Goal: Task Accomplishment & Management: Use online tool/utility

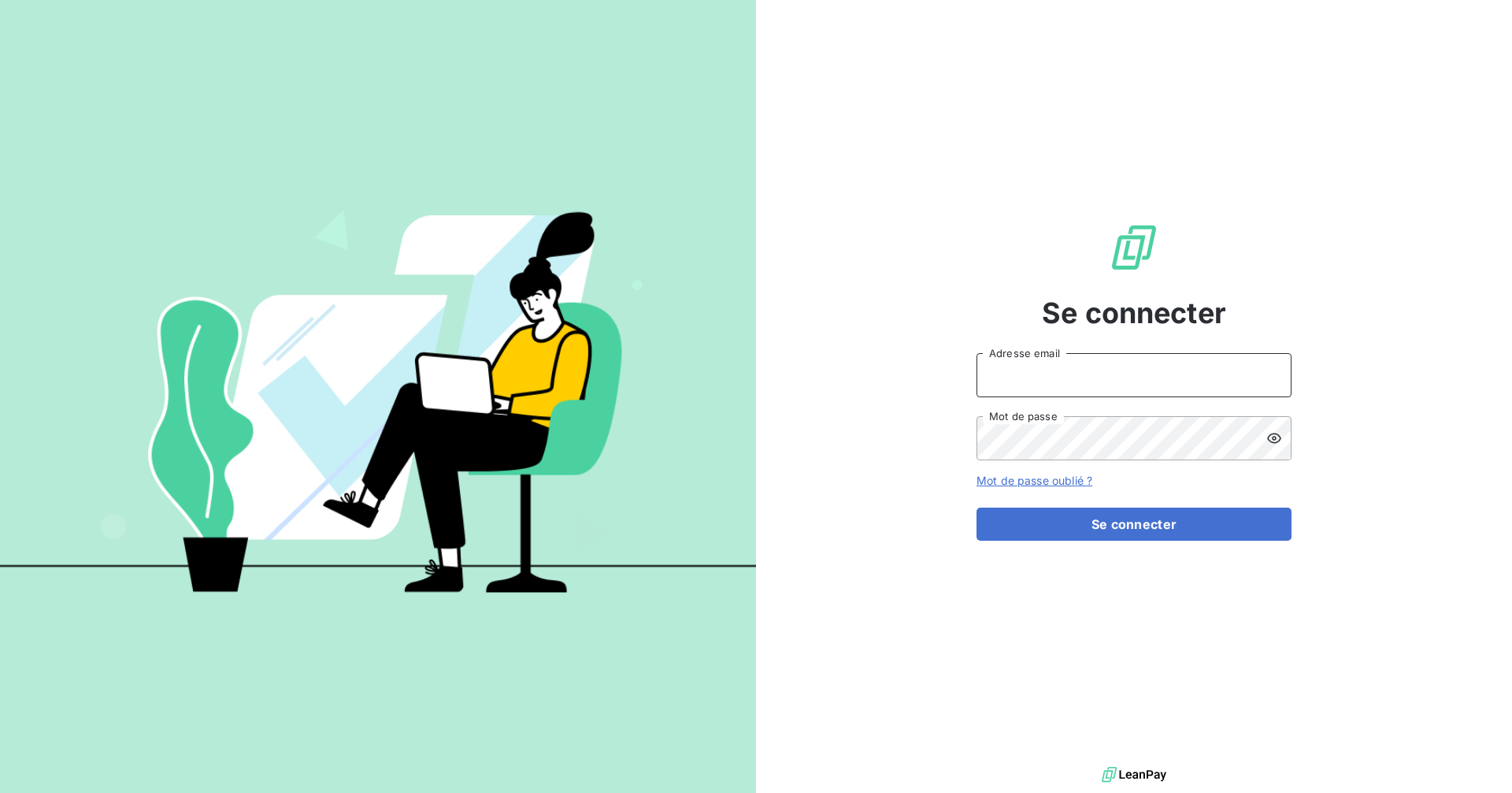
click at [1135, 373] on input "Adresse email" at bounding box center [1134, 375] width 315 height 44
type input "[EMAIL_ADDRESS][DOMAIN_NAME]"
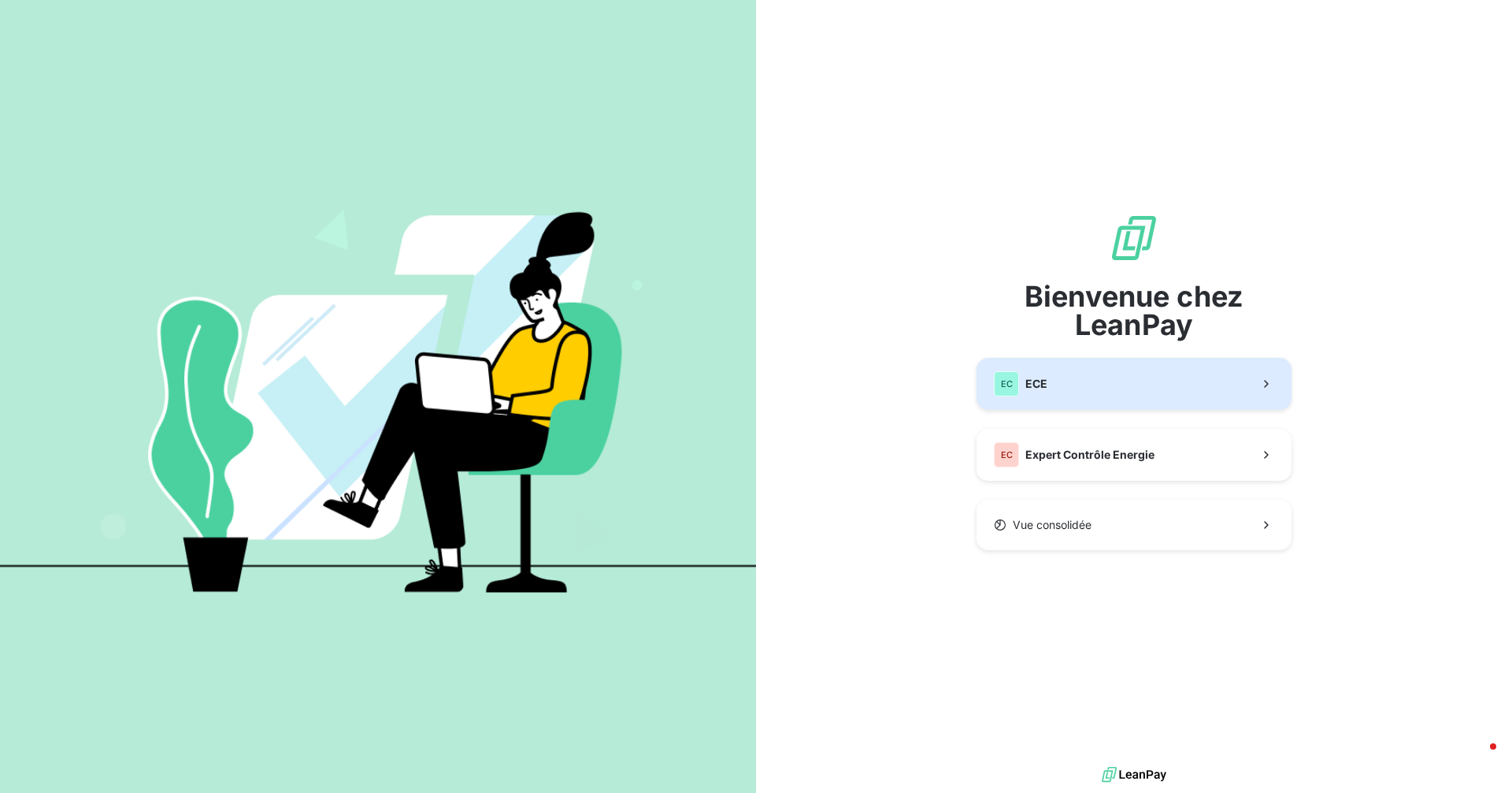
click at [1051, 387] on button "EC ECE" at bounding box center [1134, 383] width 315 height 52
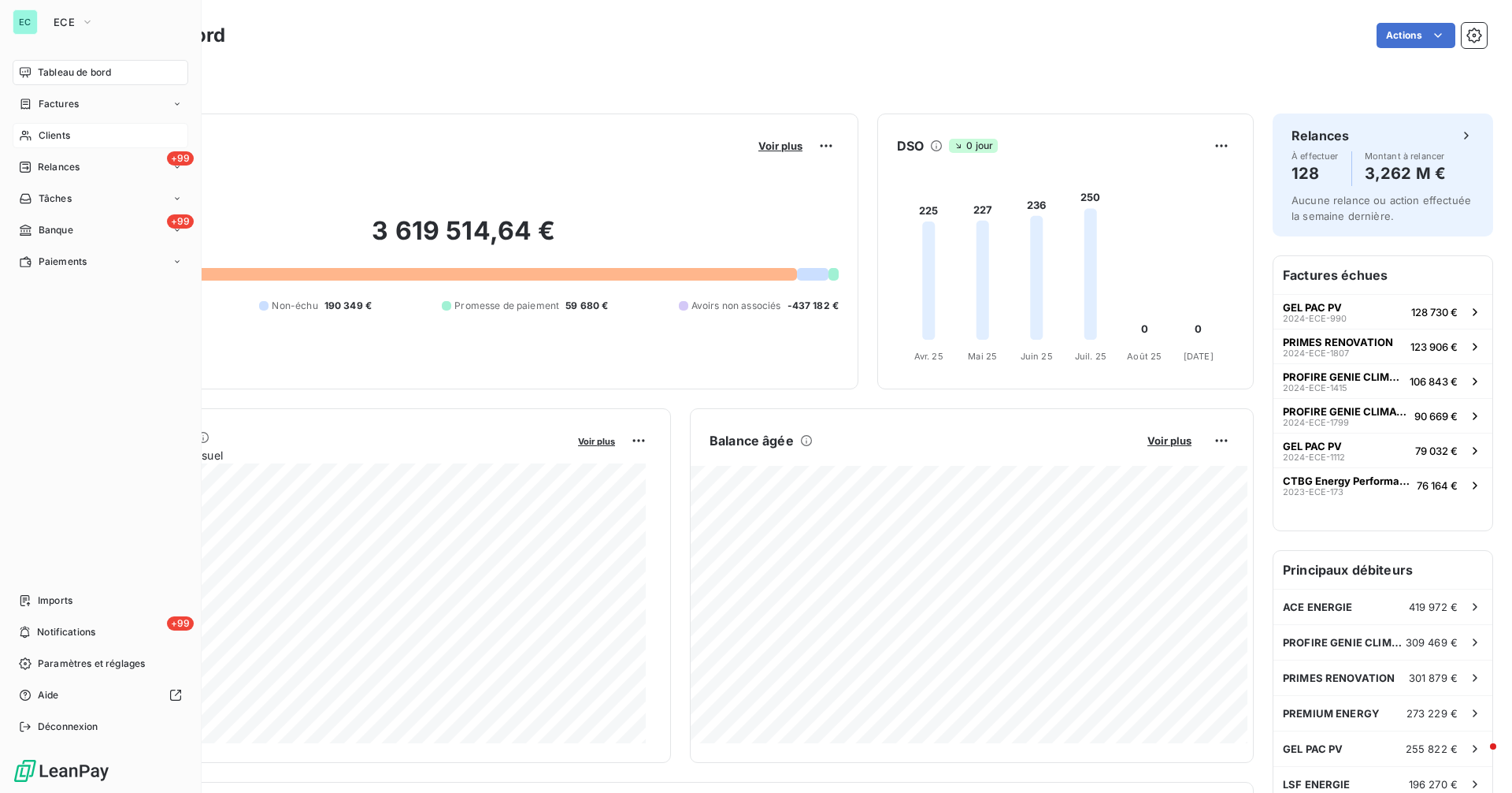
click at [73, 137] on div "Clients" at bounding box center [100, 135] width 176 height 26
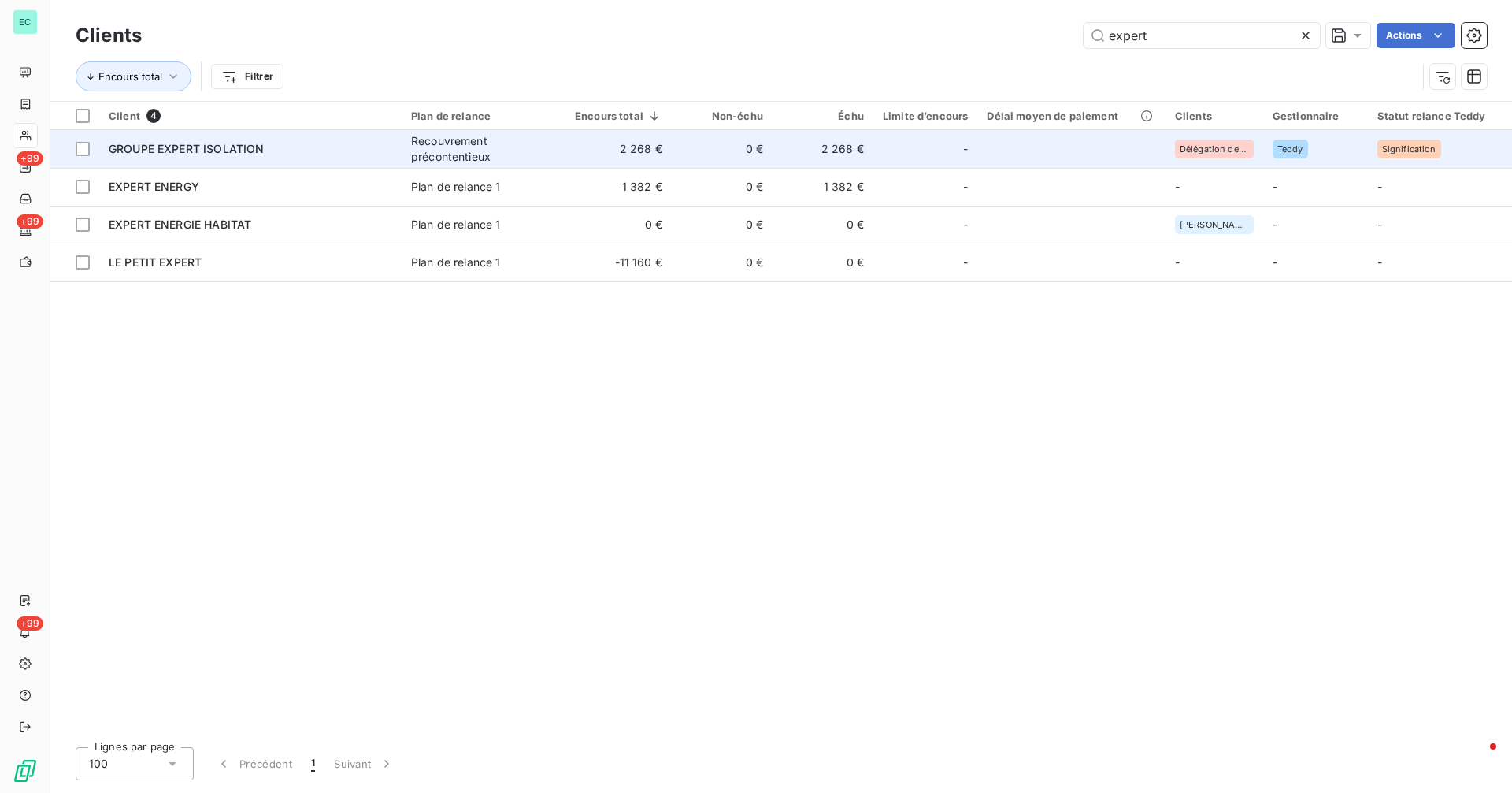
type input "expert"
click at [352, 149] on div "GROUPE EXPERT ISOLATION" at bounding box center [250, 148] width 284 height 16
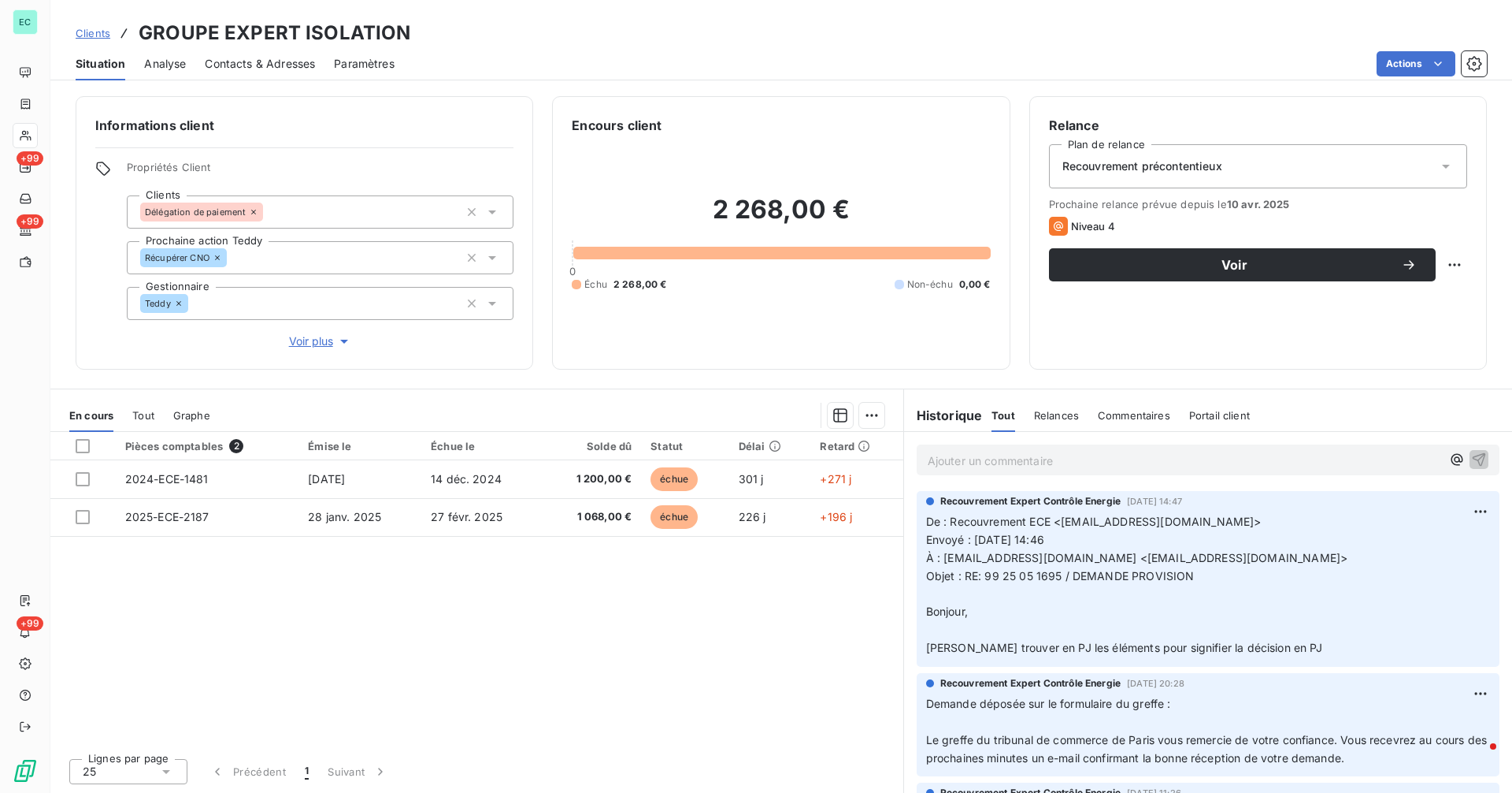
click at [983, 577] on span "Objet : RE: 99 25 05 1695 / DEMANDE PROVISION" at bounding box center [1060, 576] width 269 height 13
click at [1061, 578] on span "Objet : RE: 99 25 05 1695 / DEMANDE PROVISION" at bounding box center [1060, 576] width 269 height 13
copy span "99 25 05 1695"
click at [99, 36] on span "Clients" at bounding box center [93, 33] width 35 height 12
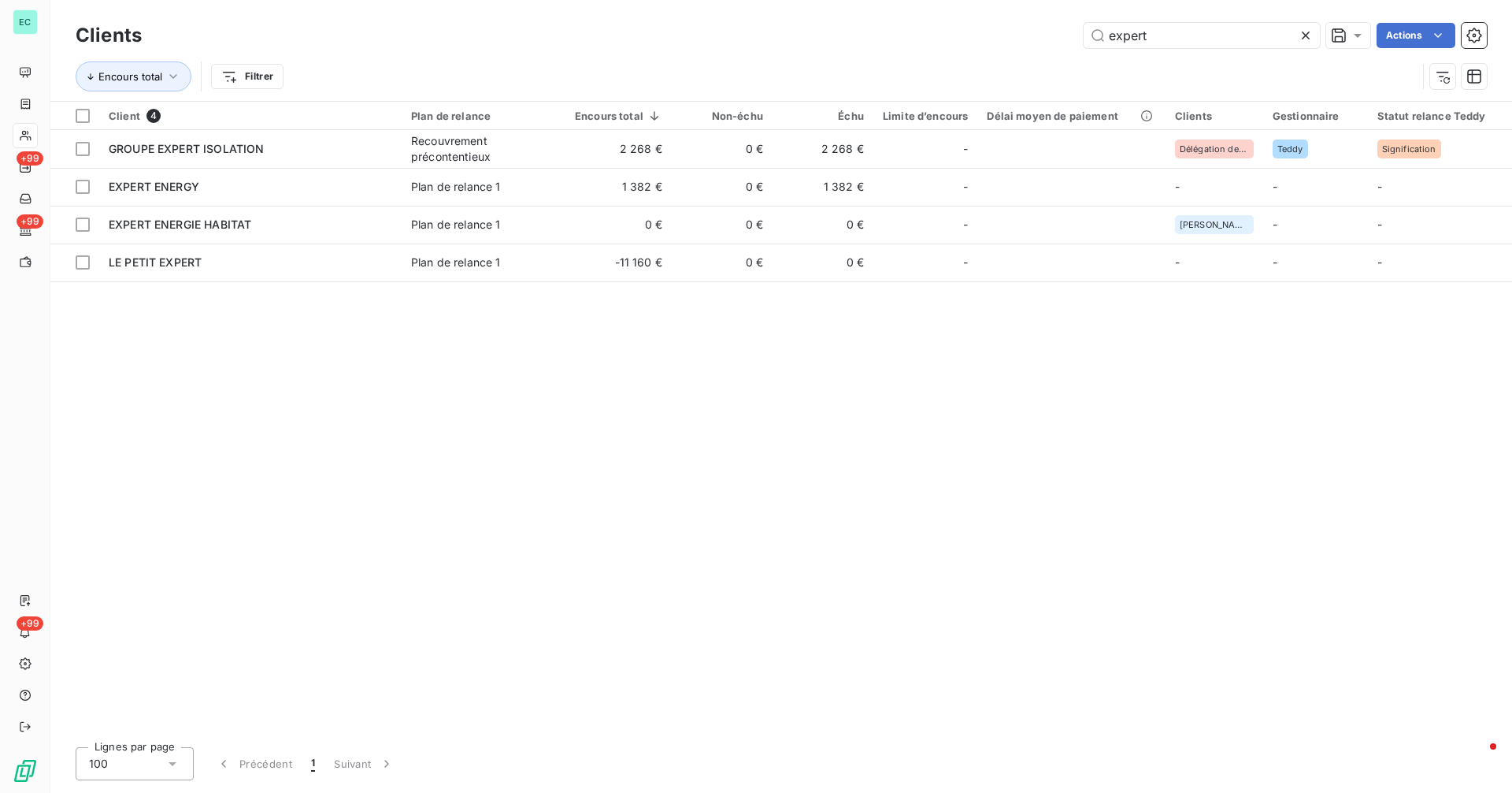
drag, startPoint x: 1172, startPoint y: 40, endPoint x: 1076, endPoint y: 39, distance: 96.0
click at [1076, 39] on div "expert Actions" at bounding box center [823, 35] width 1326 height 26
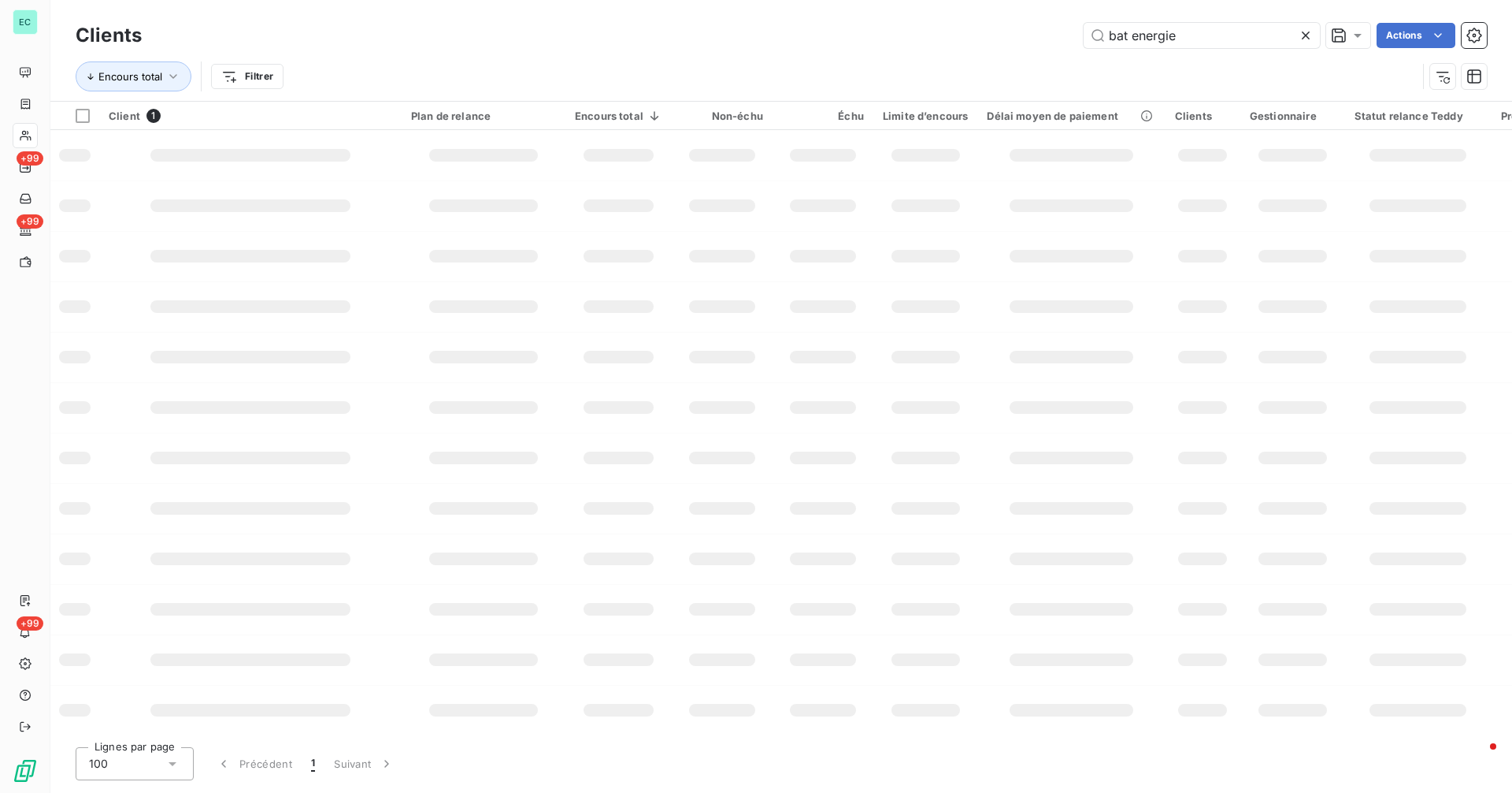
type input "bat energie"
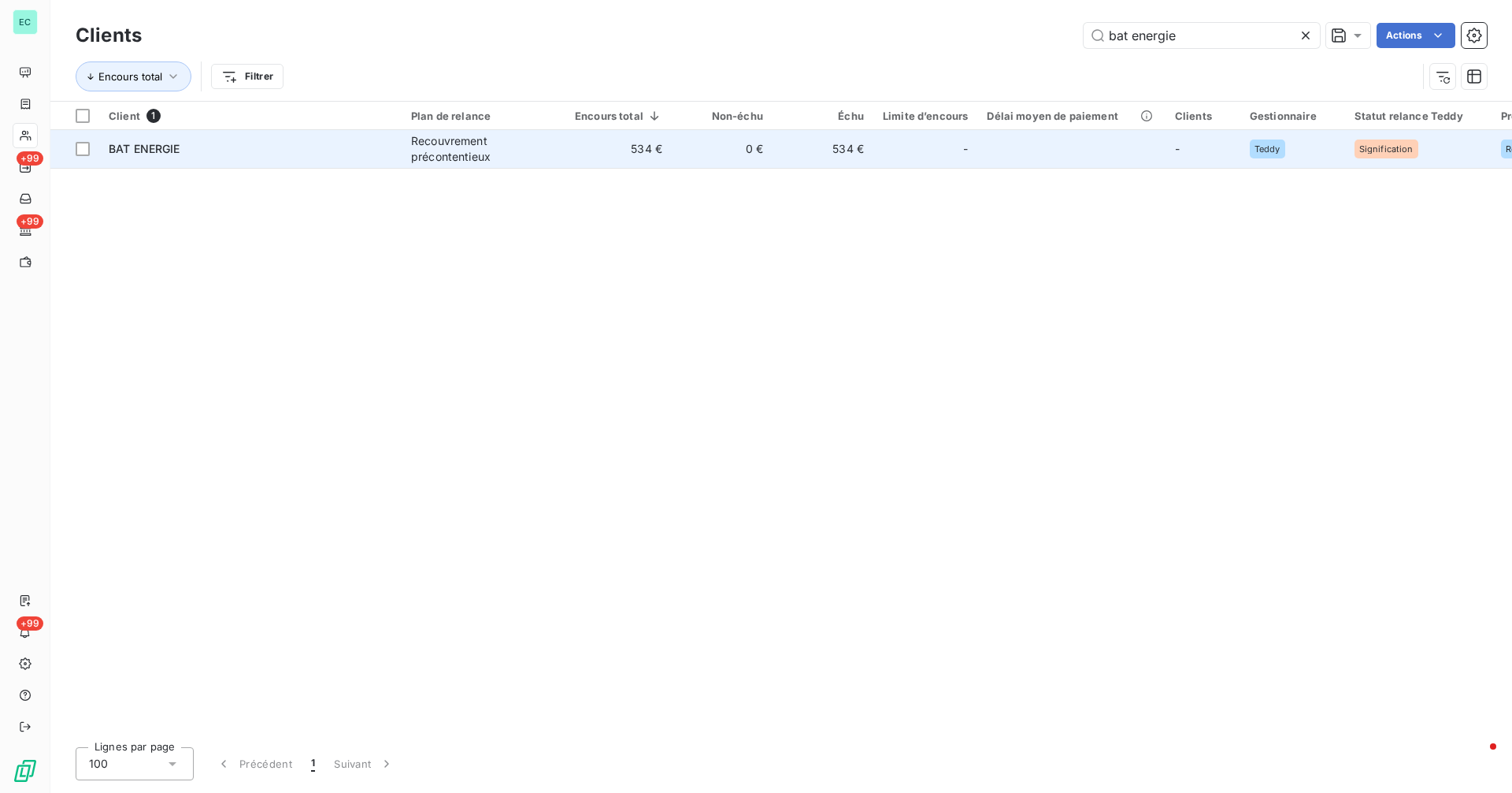
click at [762, 158] on td "0 €" at bounding box center [722, 149] width 101 height 38
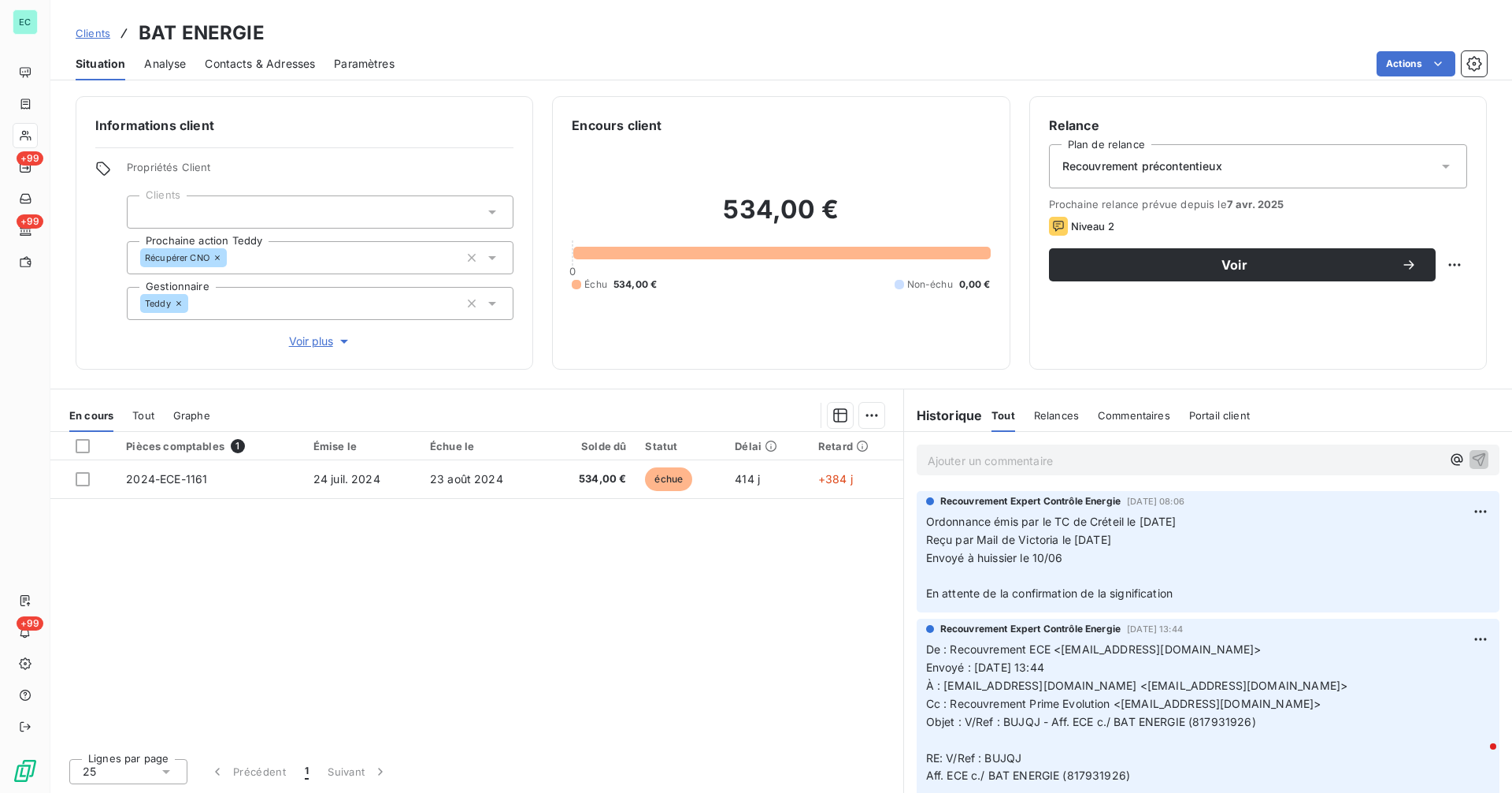
click at [1111, 532] on span "Reçu par Mail de Victoria le [DATE]" at bounding box center [1018, 539] width 185 height 13
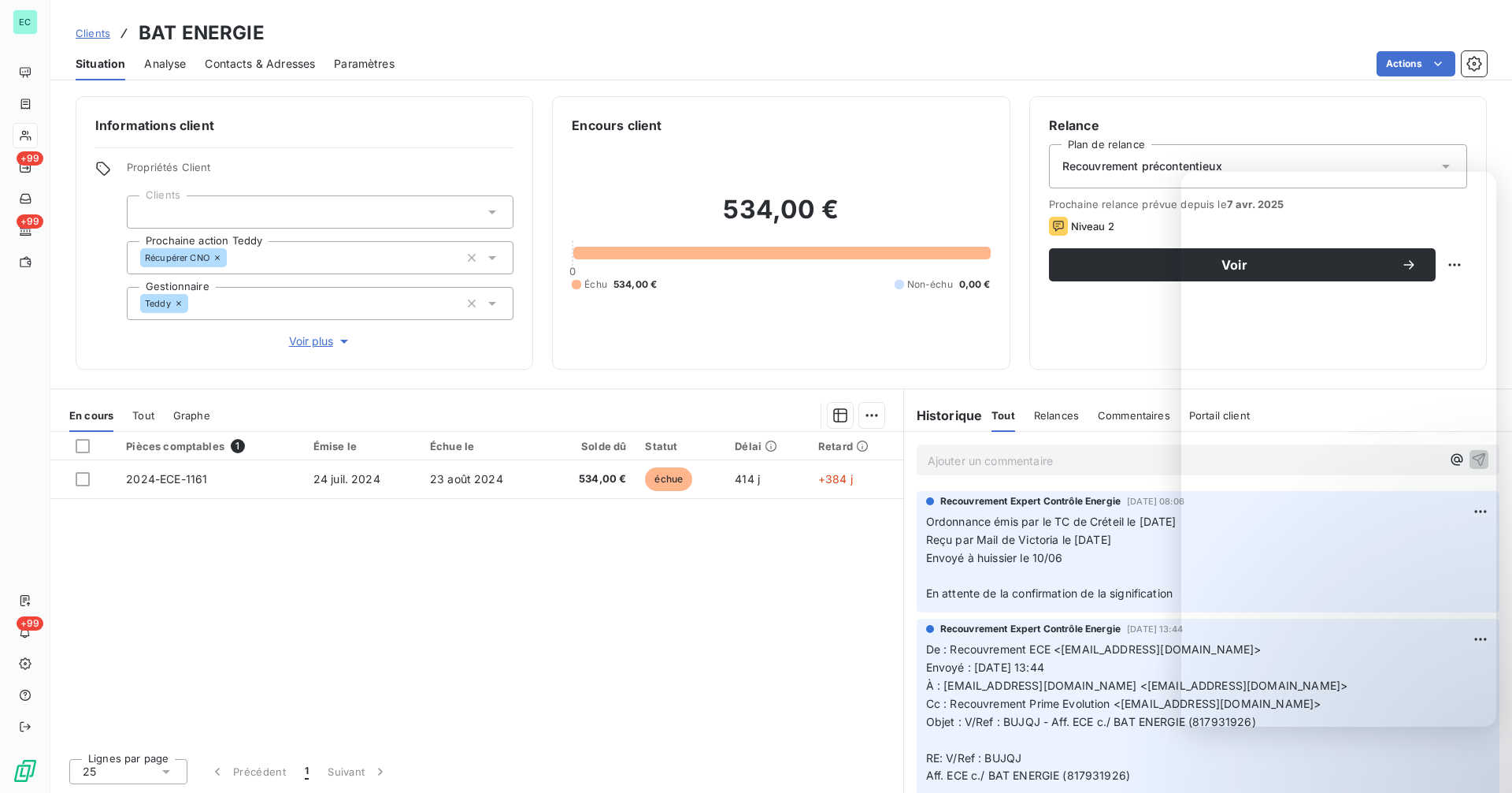
click at [769, 670] on div "Pièces comptables 1 Émise le Échue le Solde dû Statut Délai Retard 2024-ECE-116…" at bounding box center [476, 588] width 853 height 313
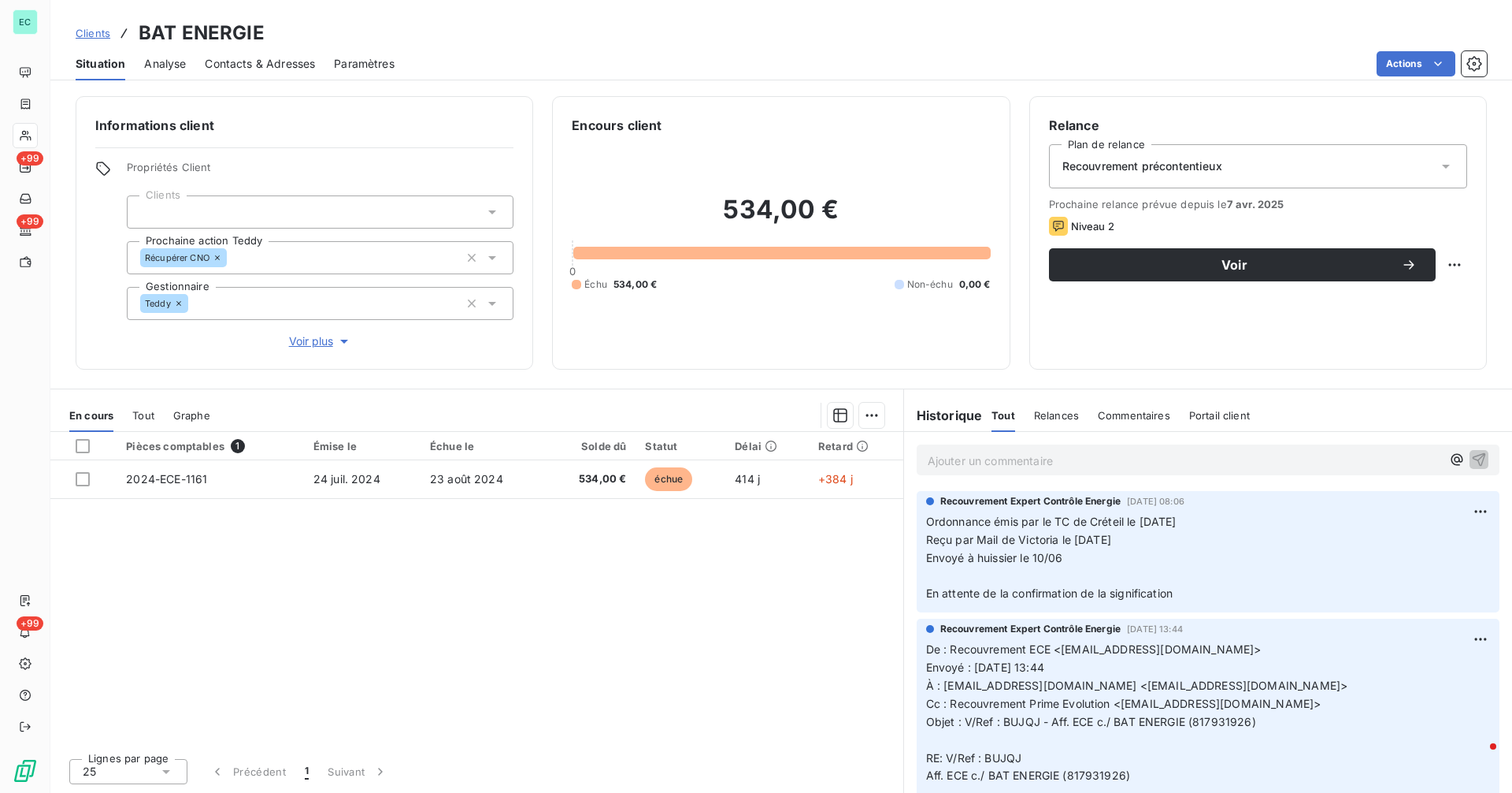
click at [1085, 461] on p "Ajouter un commentaire ﻿" at bounding box center [1184, 461] width 513 height 20
click at [1020, 455] on p "Ajouter un commentaire ﻿" at bounding box center [1184, 461] width 513 height 20
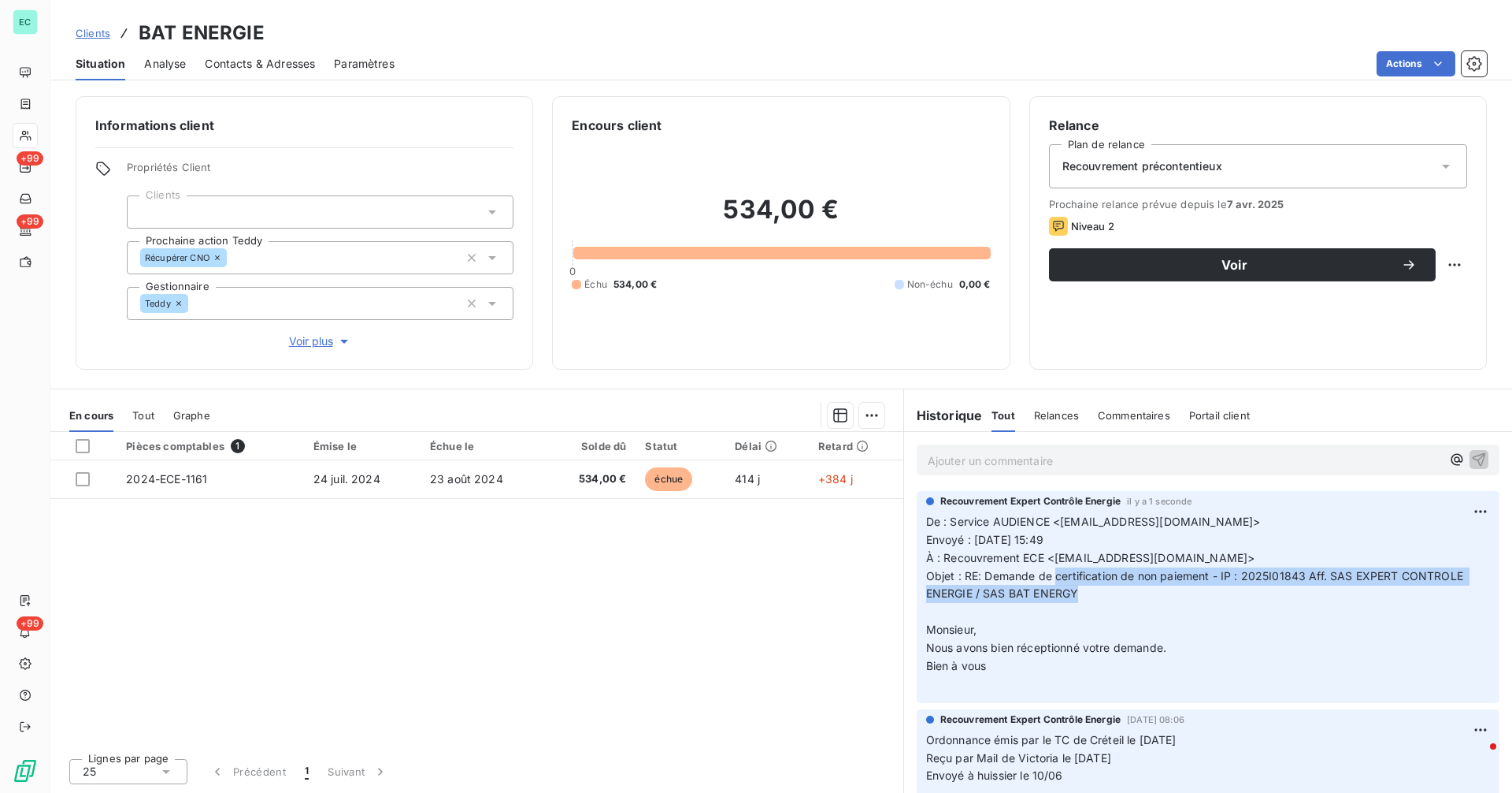
drag, startPoint x: 1053, startPoint y: 577, endPoint x: 1255, endPoint y: 594, distance: 202.7
click at [1255, 594] on p "De : Service AUDIENCE <[EMAIL_ADDRESS][DOMAIN_NAME]> Envoyé : [DATE] 15:49 À : …" at bounding box center [1208, 603] width 564 height 180
click at [1243, 609] on p "De : Service AUDIENCE <[EMAIL_ADDRESS][DOMAIN_NAME]> Envoyé : [DATE] 15:49 À : …" at bounding box center [1208, 603] width 564 height 180
click at [1061, 582] on p "De : Service AUDIENCE <[EMAIL_ADDRESS][DOMAIN_NAME]> Envoyé : [DATE] 15:49 À : …" at bounding box center [1208, 603] width 564 height 180
click at [94, 35] on span "Clients" at bounding box center [93, 33] width 35 height 12
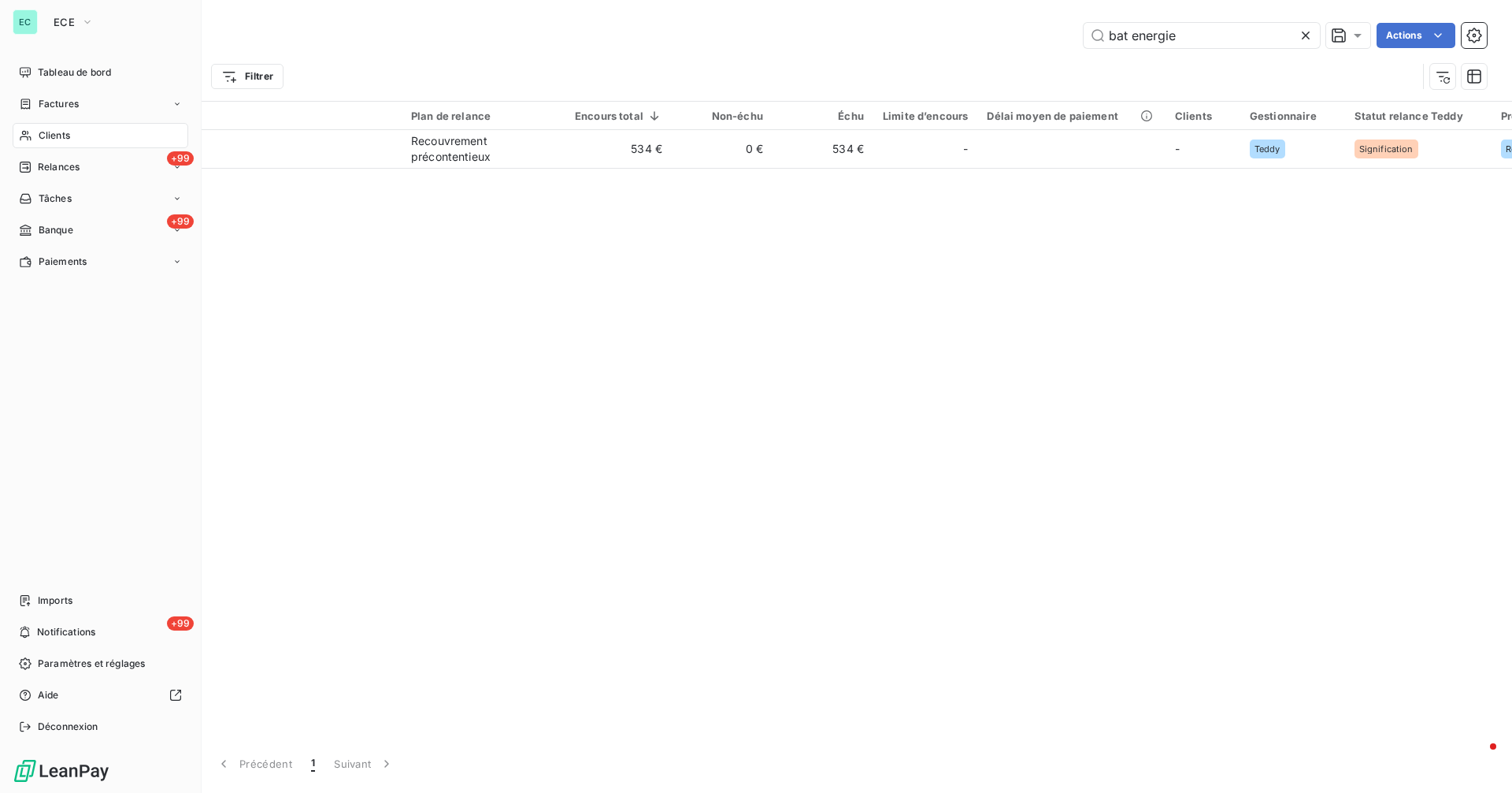
click at [47, 136] on span "Clients" at bounding box center [54, 135] width 31 height 14
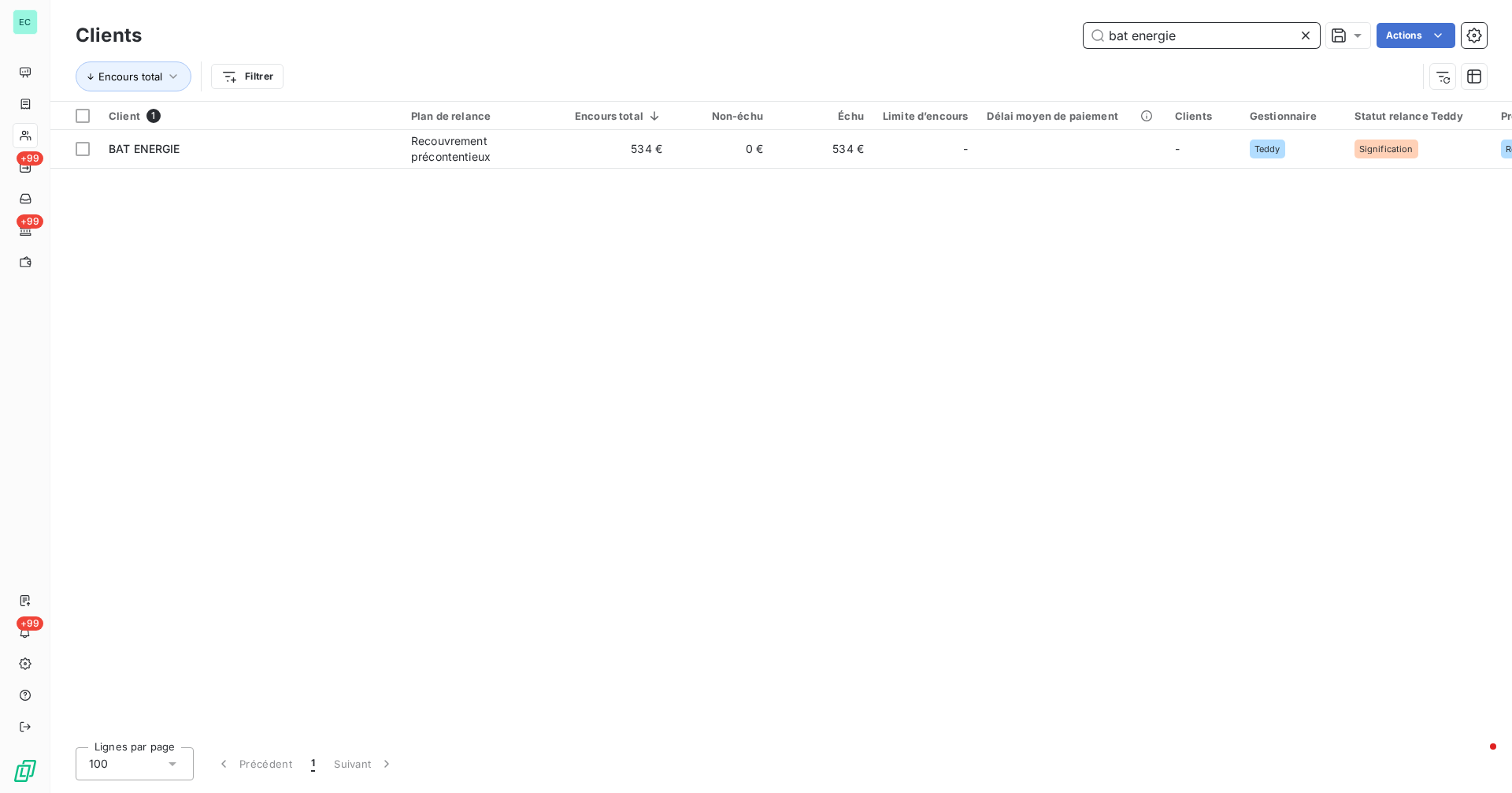
click at [1237, 43] on input "bat energie" at bounding box center [1201, 35] width 236 height 26
click at [1237, 43] on input "bat energie" at bounding box center [1201, 35] width 236 height 26
paste input "SOLUTION ISOLATION DE FRANCE"
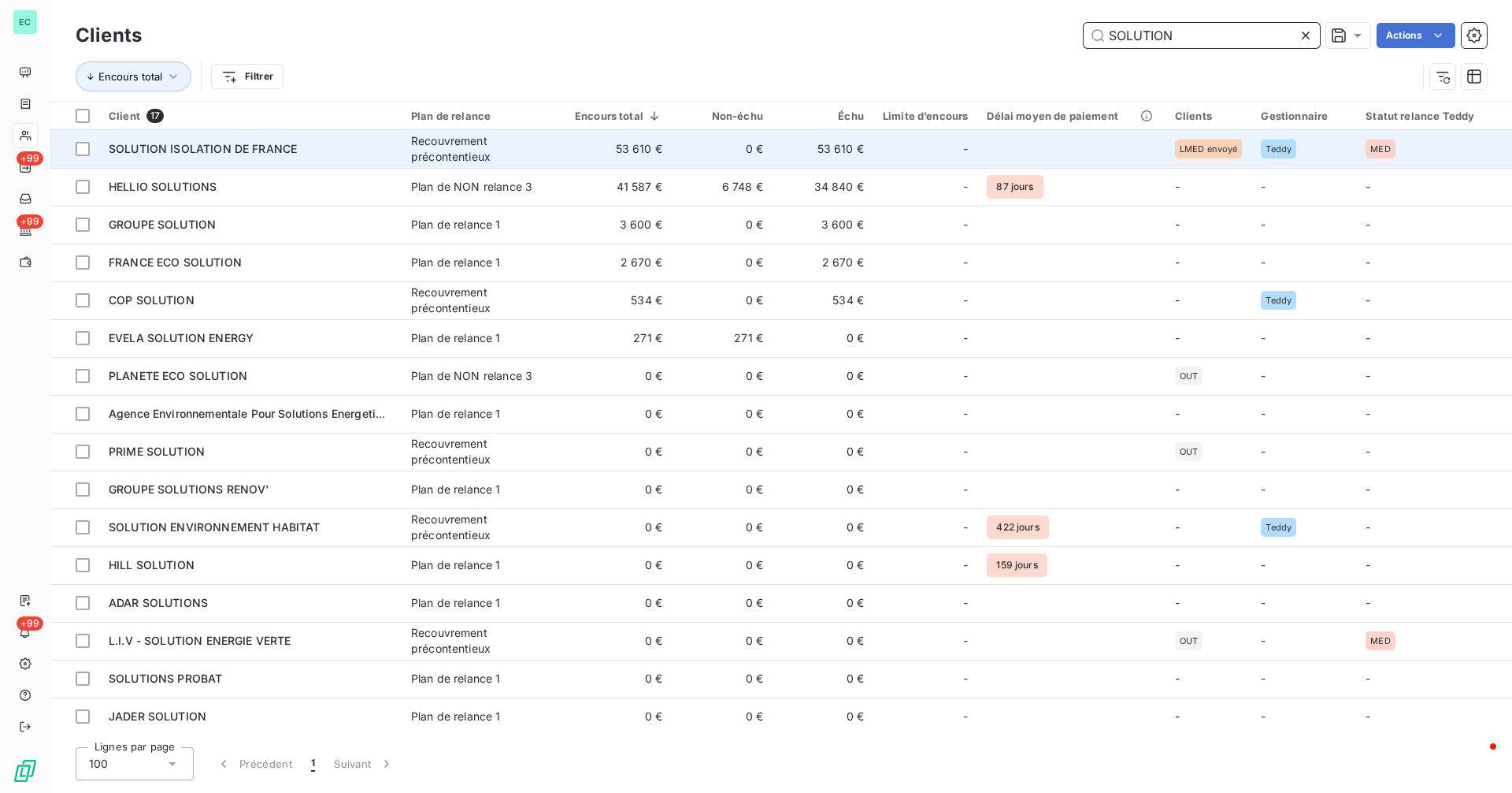
type input "SOLUTION"
click at [376, 159] on td "SOLUTION ISOLATION DE FRANCE" at bounding box center [251, 149] width 303 height 38
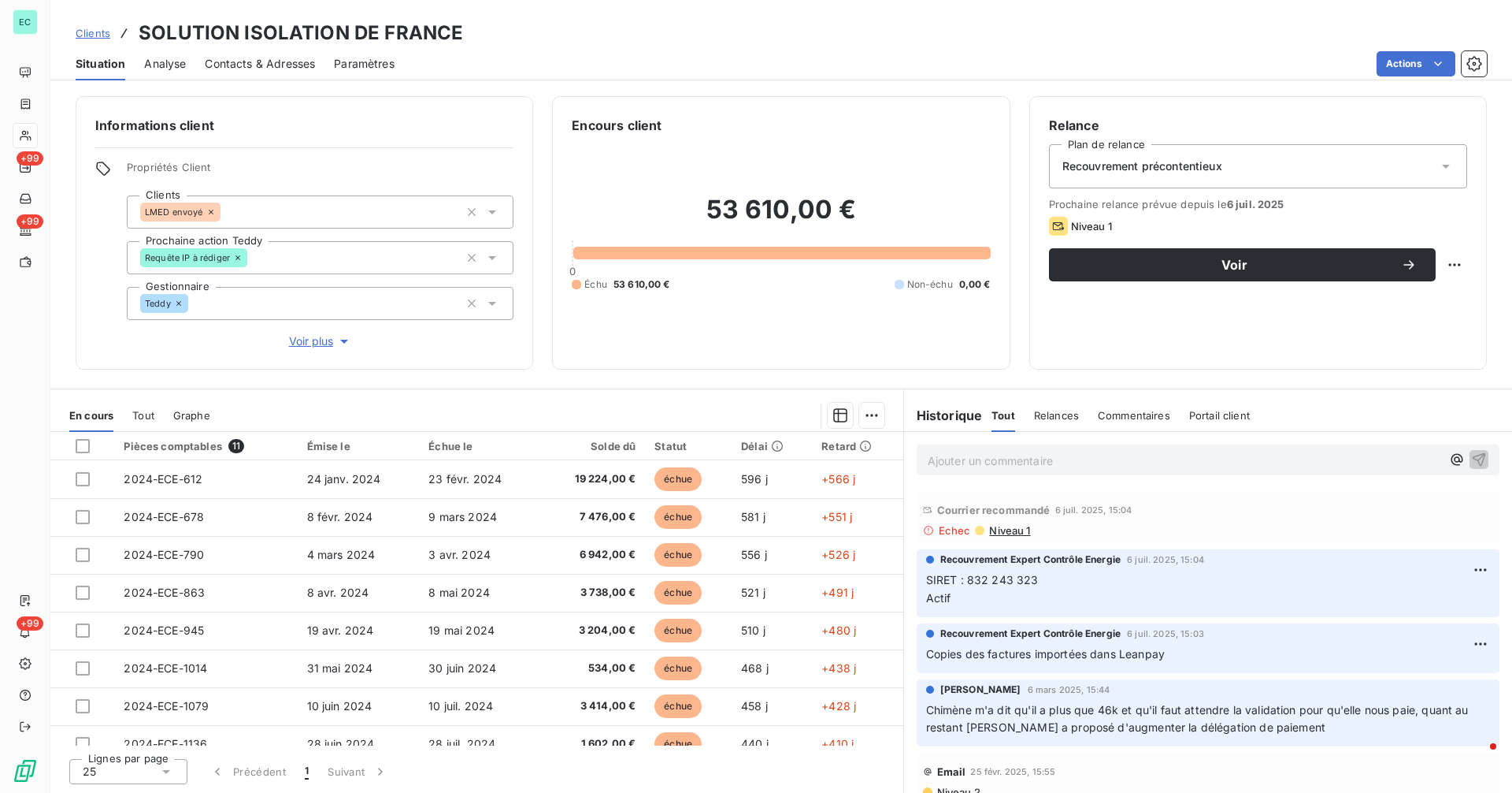
click at [1106, 466] on p "Ajouter un commentaire ﻿" at bounding box center [1184, 461] width 513 height 20
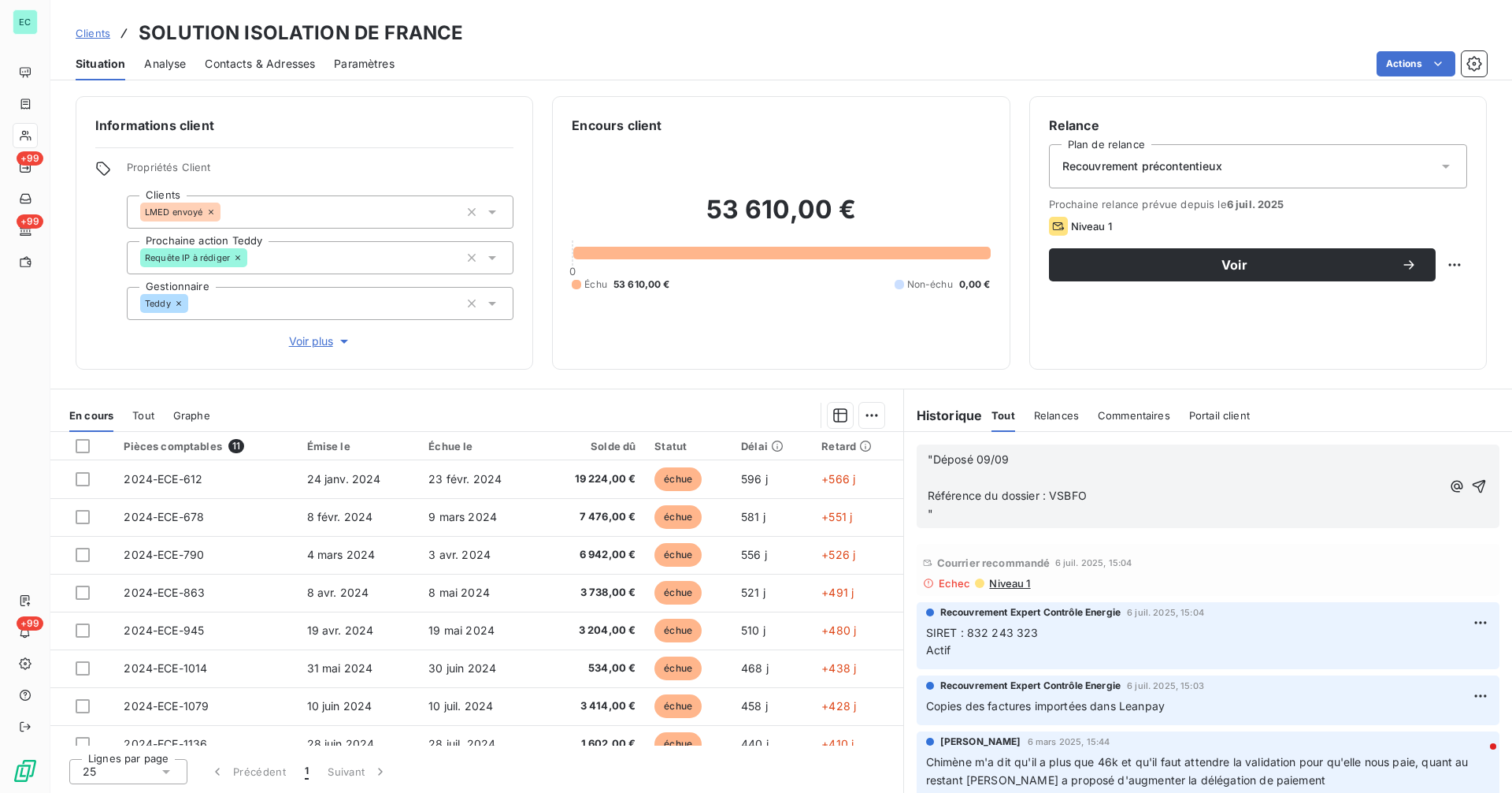
click at [929, 457] on span ""Déposé 09/09" at bounding box center [969, 459] width 82 height 13
click at [1473, 485] on icon "button" at bounding box center [1479, 485] width 13 height 13
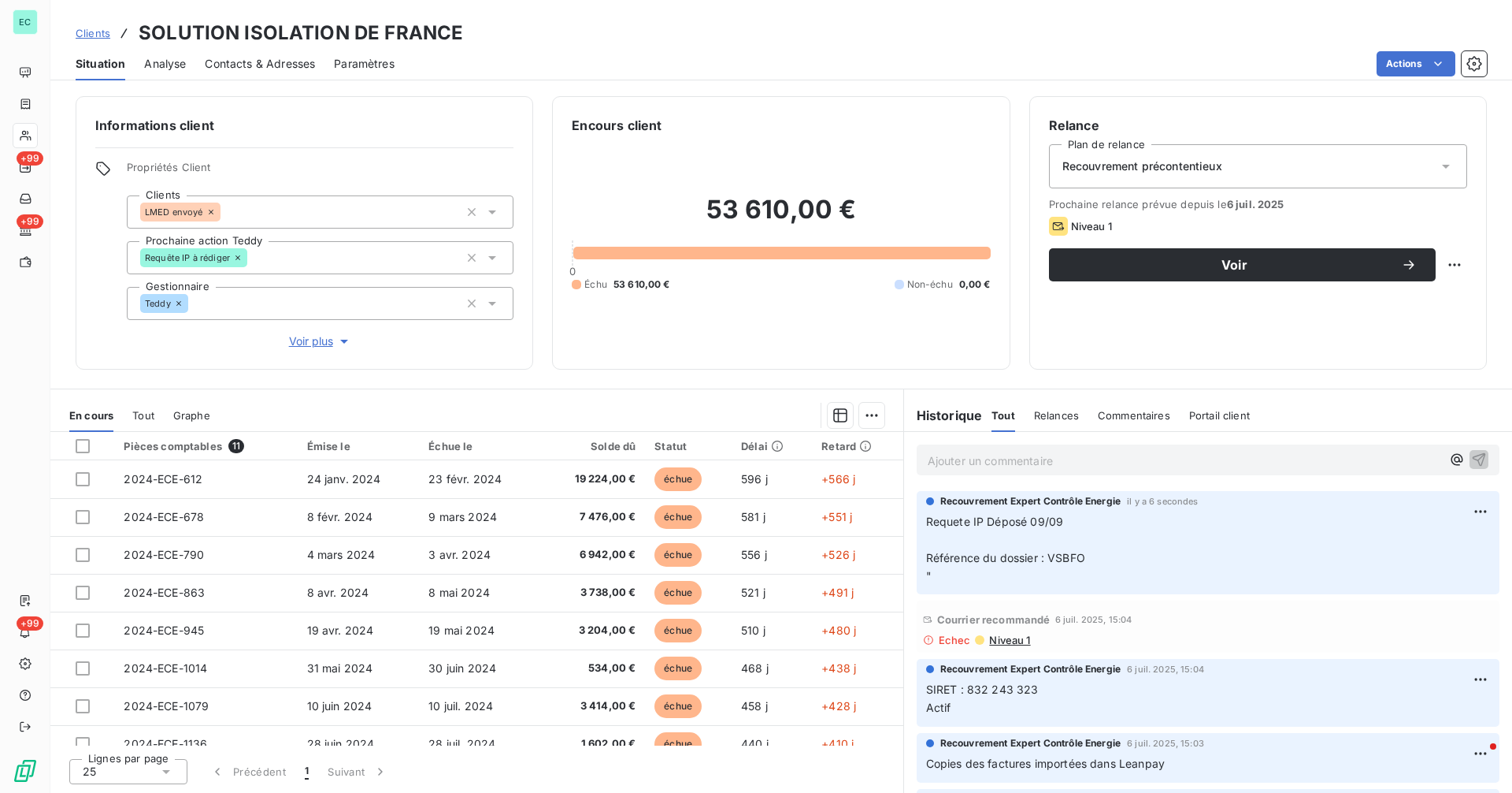
click at [94, 34] on span "Clients" at bounding box center [93, 33] width 35 height 12
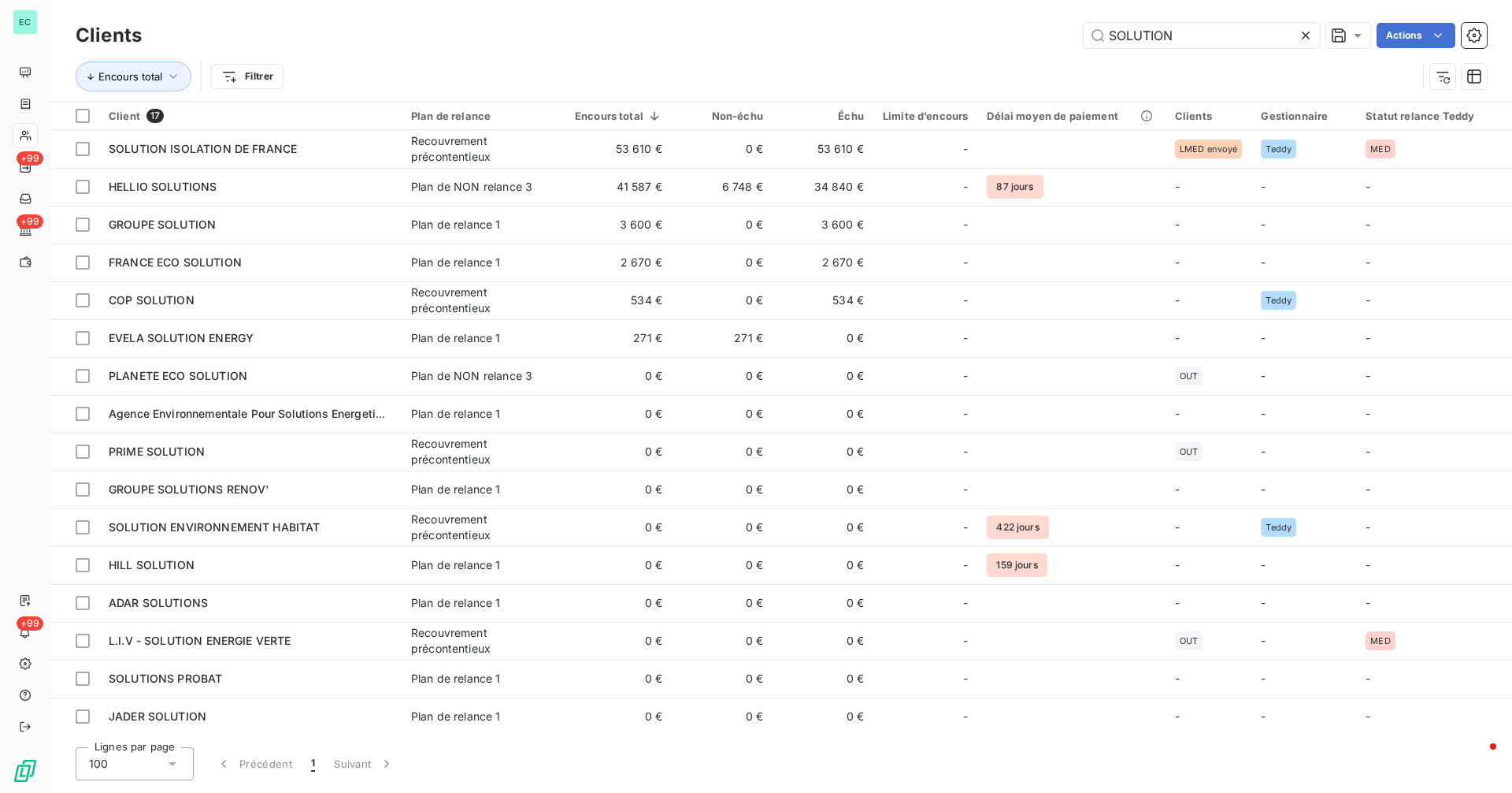
drag, startPoint x: 1180, startPoint y: 41, endPoint x: 999, endPoint y: 42, distance: 181.0
click at [999, 42] on div "SOLUTION Actions" at bounding box center [823, 35] width 1326 height 26
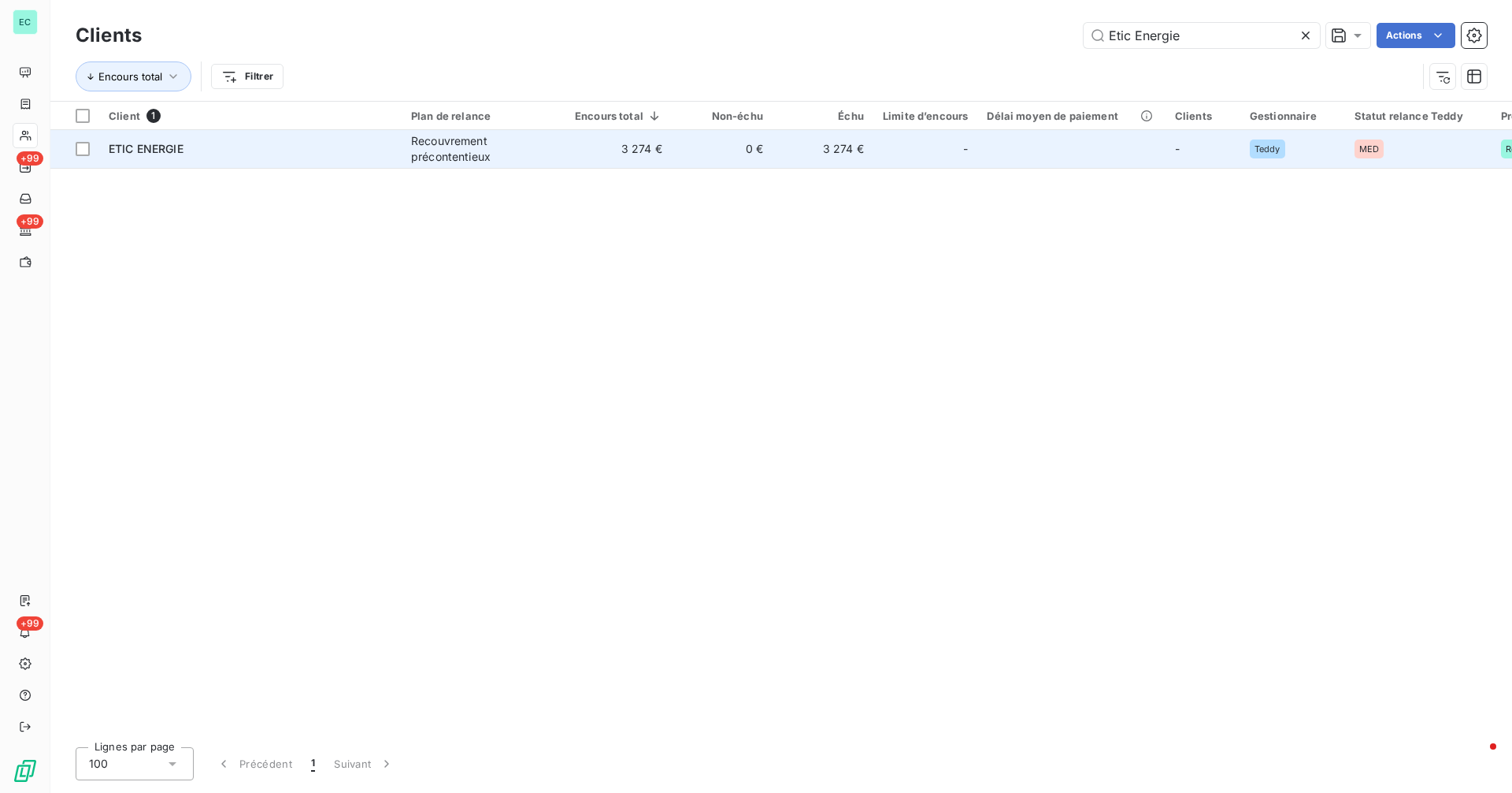
type input "Etic Energie"
click at [710, 143] on td "0 €" at bounding box center [722, 149] width 101 height 38
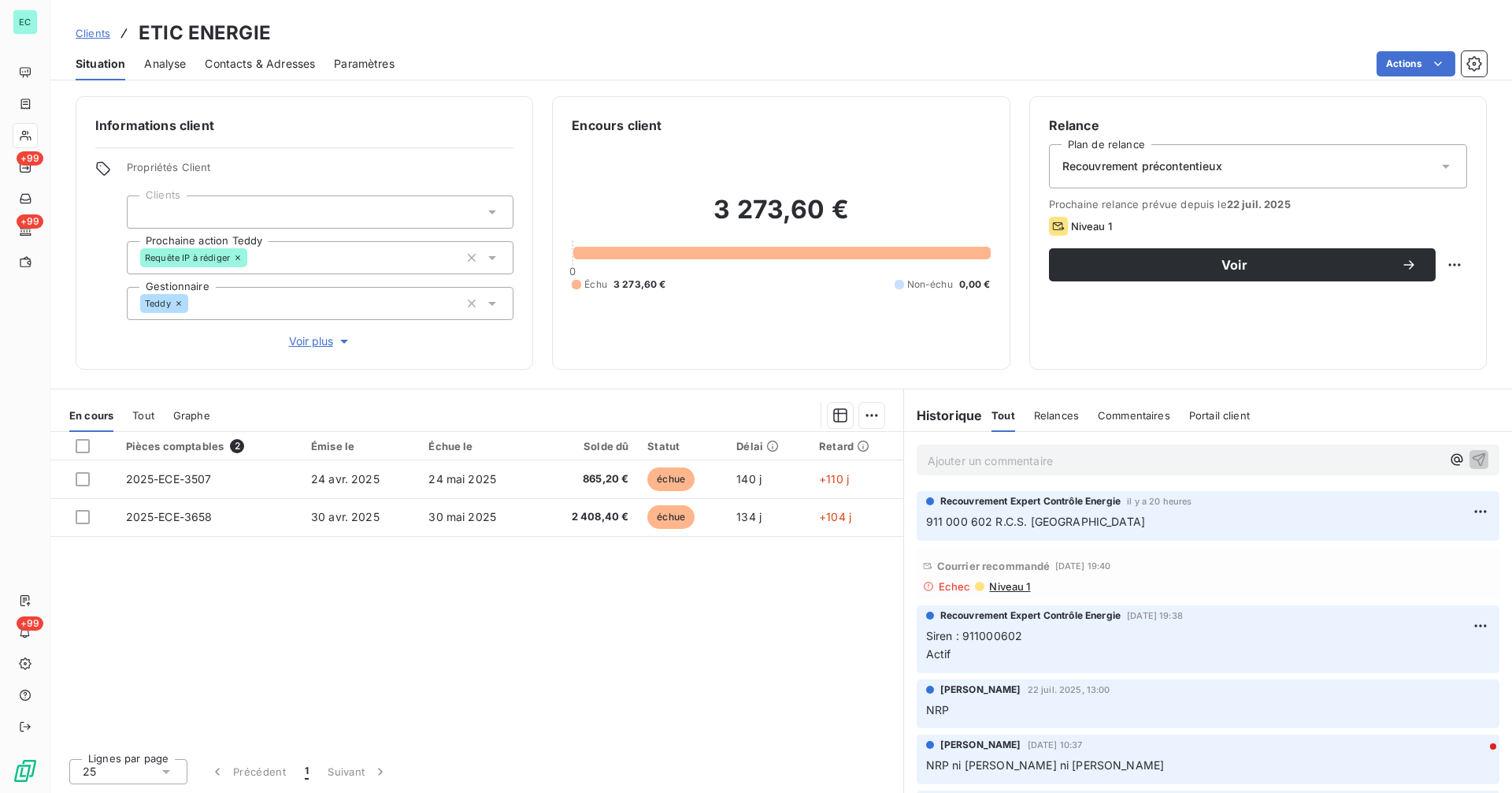
click at [1016, 459] on p "Ajouter un commentaire ﻿" at bounding box center [1184, 461] width 513 height 20
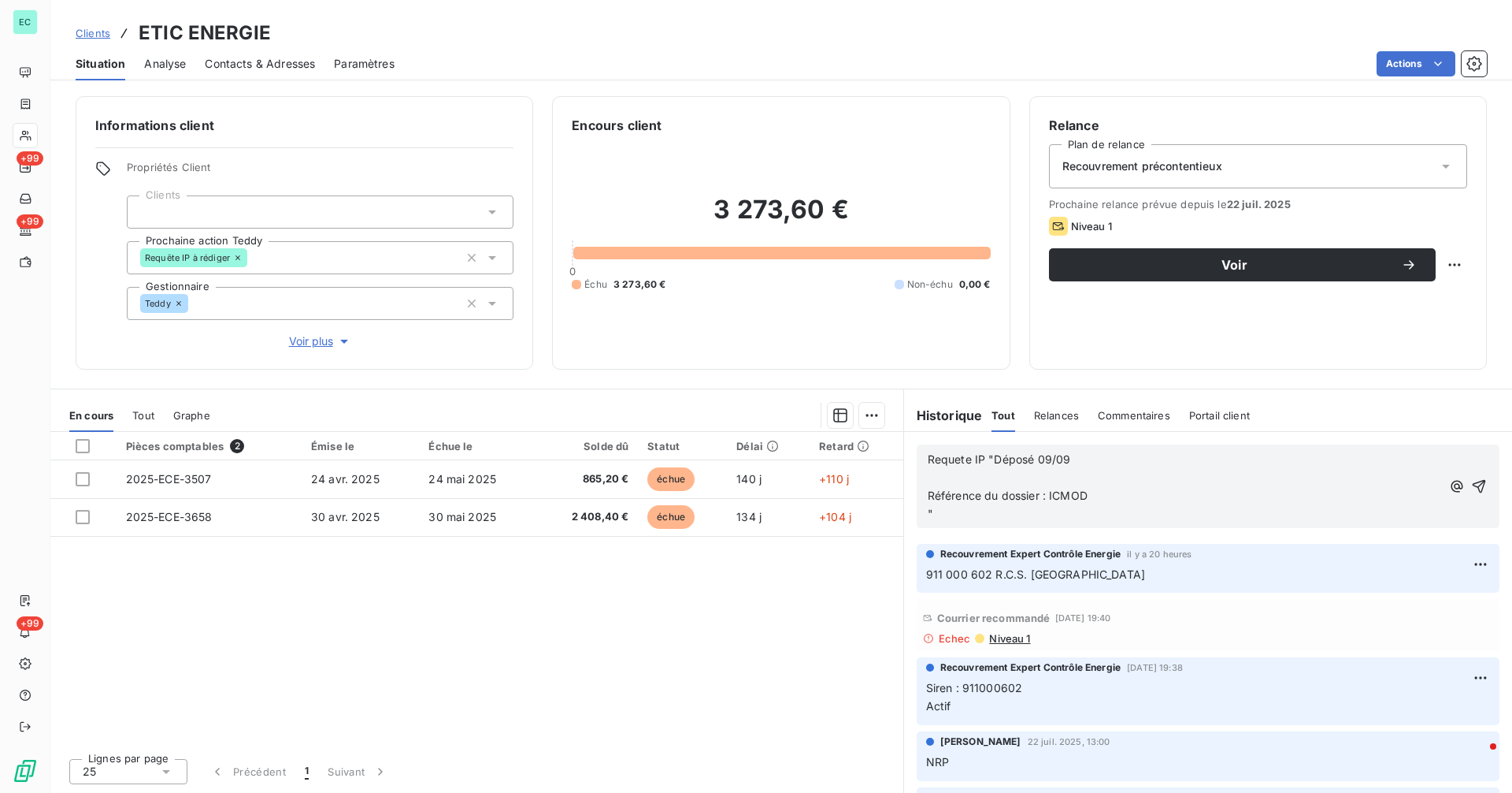
click at [1471, 480] on icon "button" at bounding box center [1478, 485] width 16 height 16
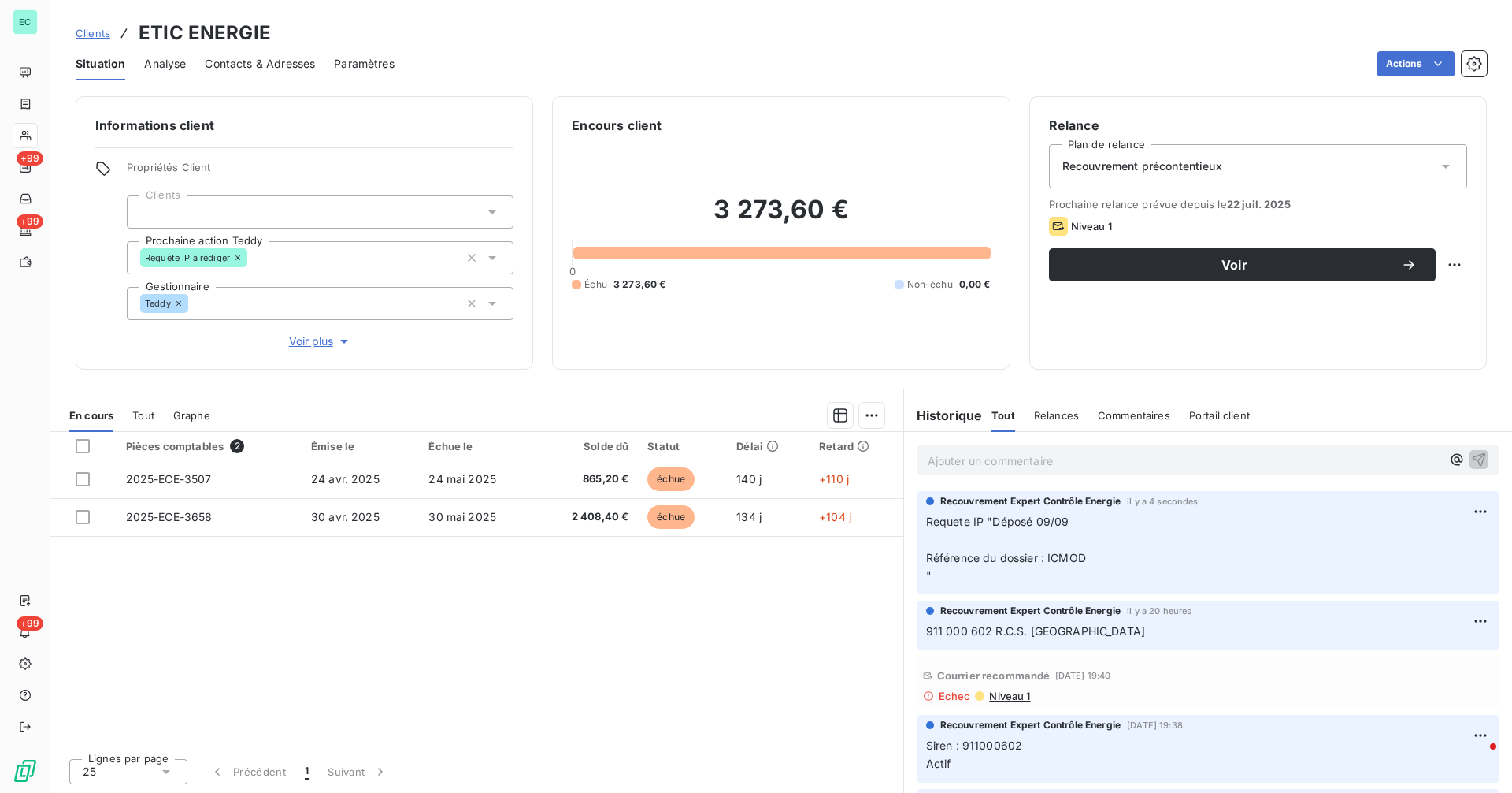
click at [90, 35] on span "Clients" at bounding box center [93, 33] width 35 height 12
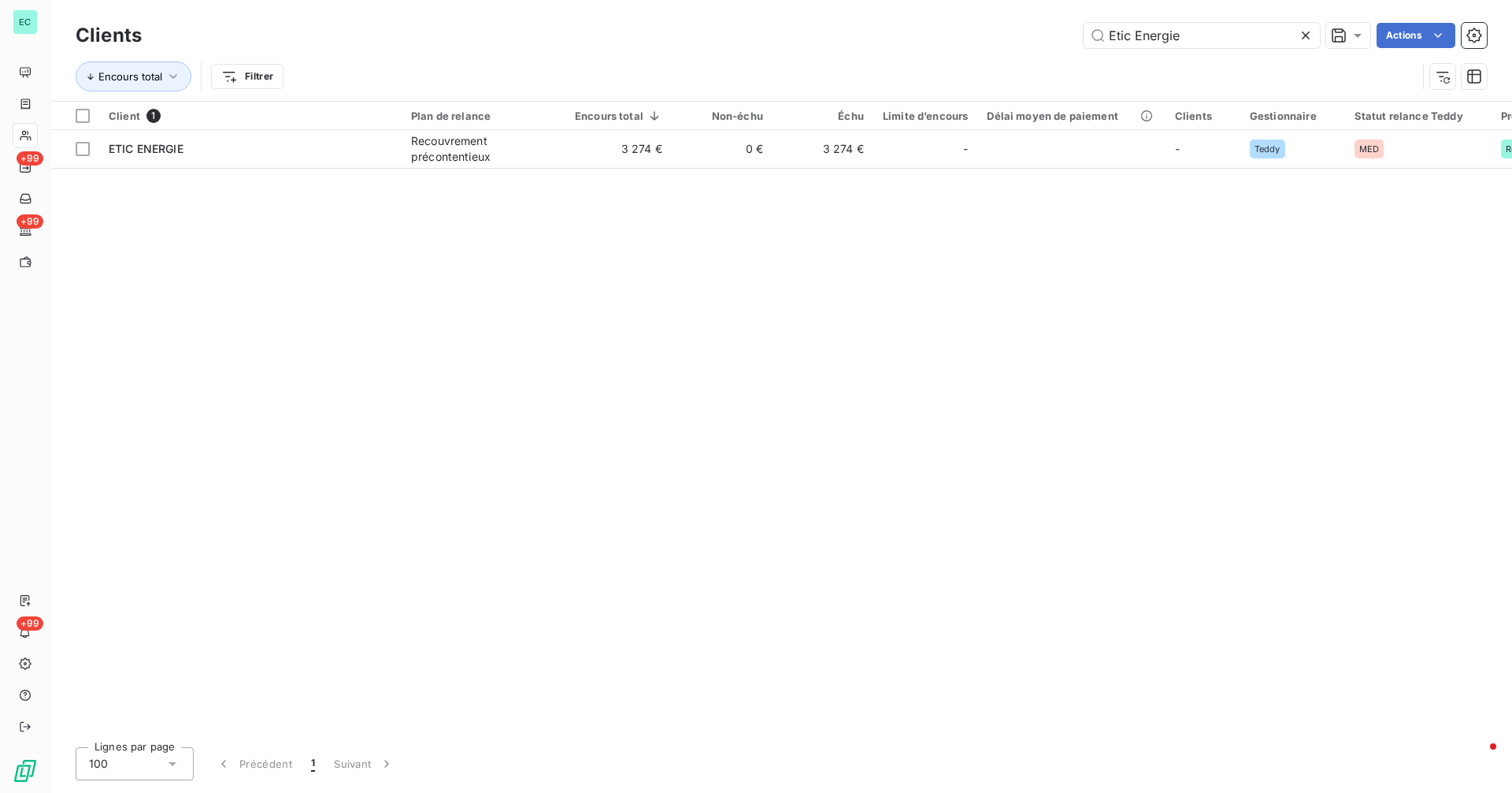
drag, startPoint x: 1196, startPoint y: 35, endPoint x: 946, endPoint y: 35, distance: 250.0
click at [946, 35] on div "Etic Energie Actions" at bounding box center [823, 35] width 1326 height 26
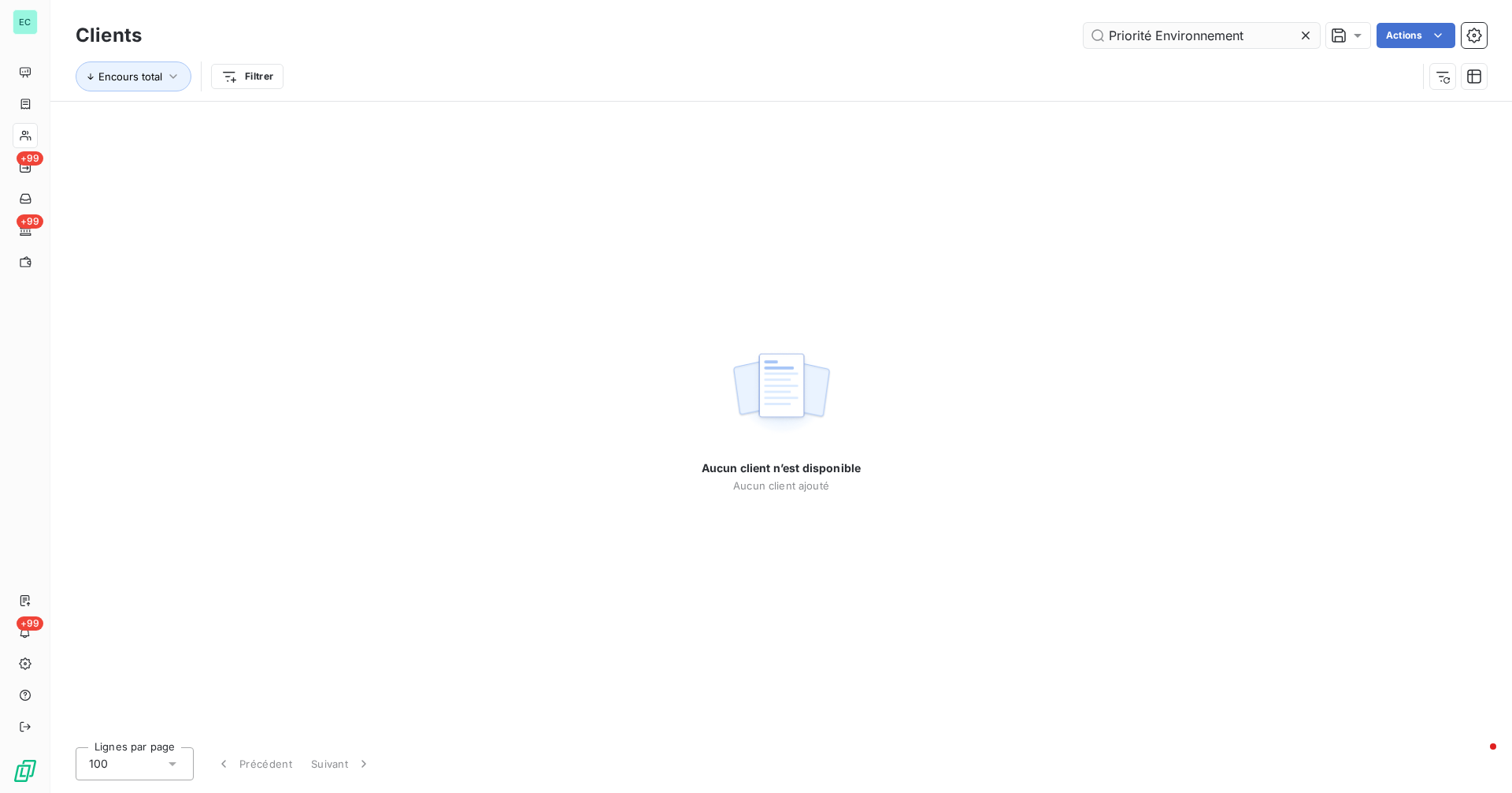
drag, startPoint x: 1145, startPoint y: 38, endPoint x: 1153, endPoint y: 39, distance: 8.1
click at [1146, 38] on input "Priorité Environnement" at bounding box center [1201, 35] width 236 height 26
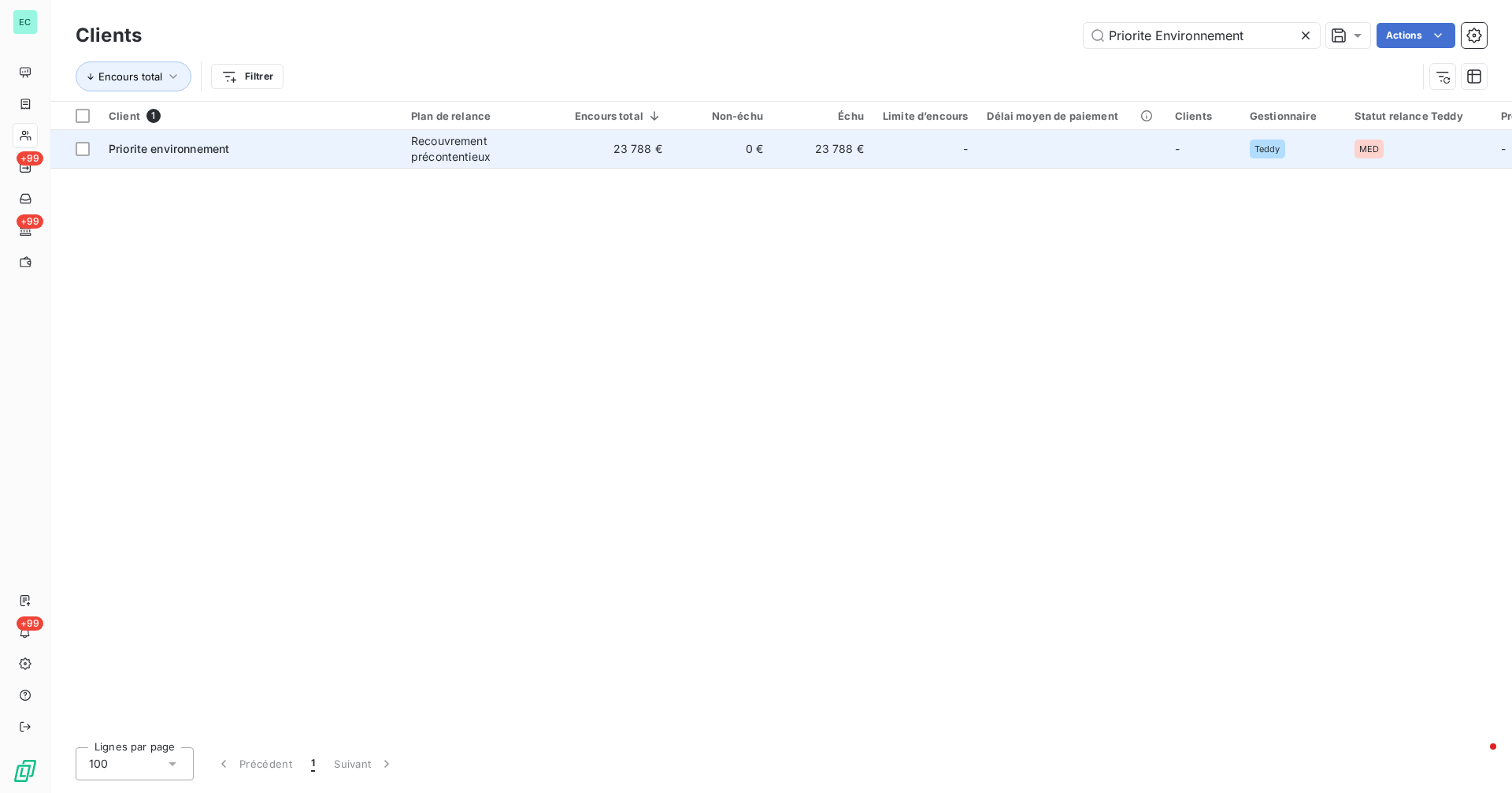
type input "Priorite Environnement"
click at [964, 135] on td "-" at bounding box center [925, 149] width 104 height 38
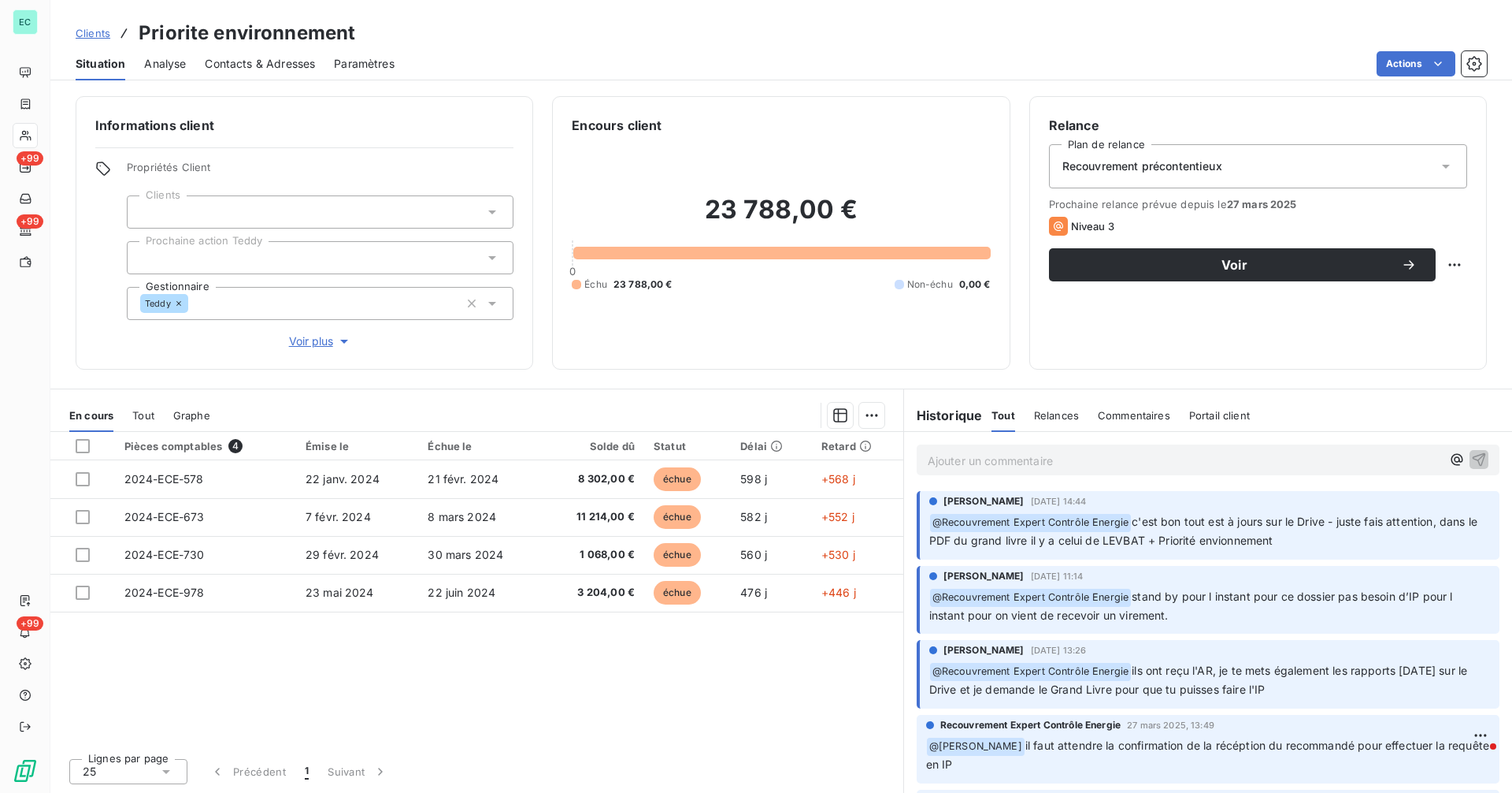
click at [968, 468] on p "Ajouter un commentaire ﻿" at bounding box center [1184, 461] width 513 height 20
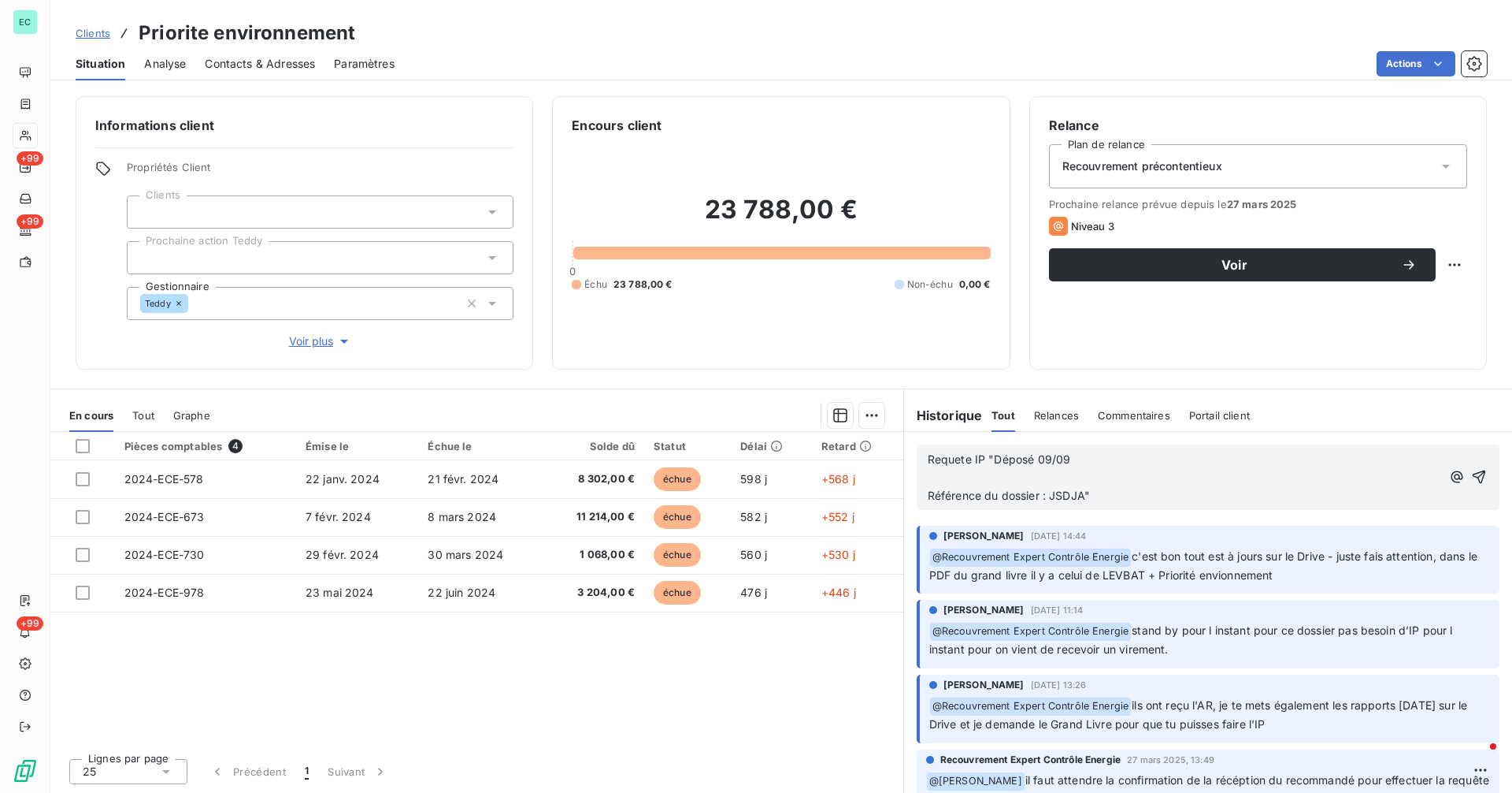
click at [993, 453] on span "Requete IP "Déposé 09/09" at bounding box center [999, 459] width 143 height 13
click at [1471, 479] on icon "button" at bounding box center [1478, 476] width 16 height 16
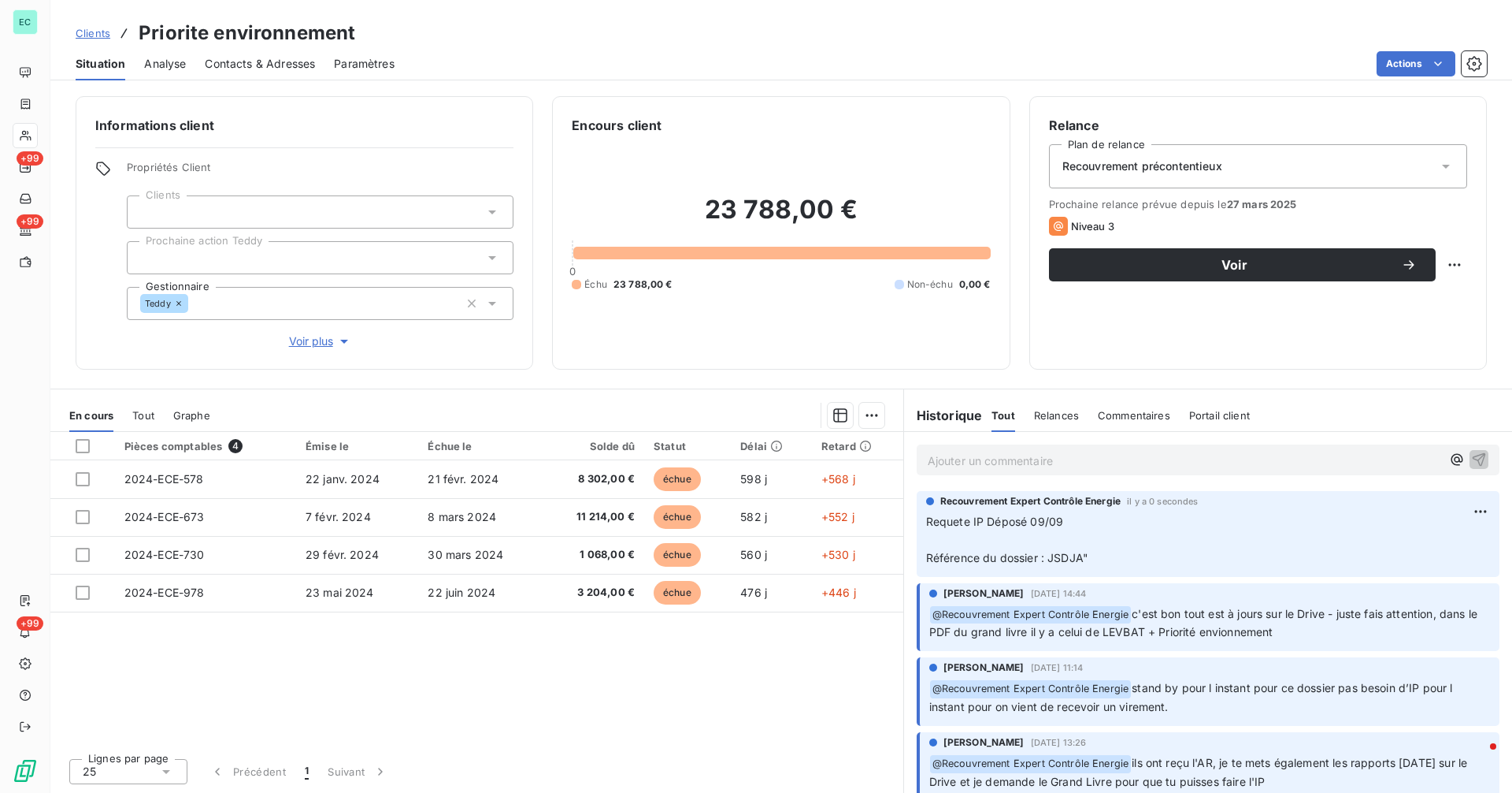
click at [92, 35] on span "Clients" at bounding box center [93, 33] width 35 height 12
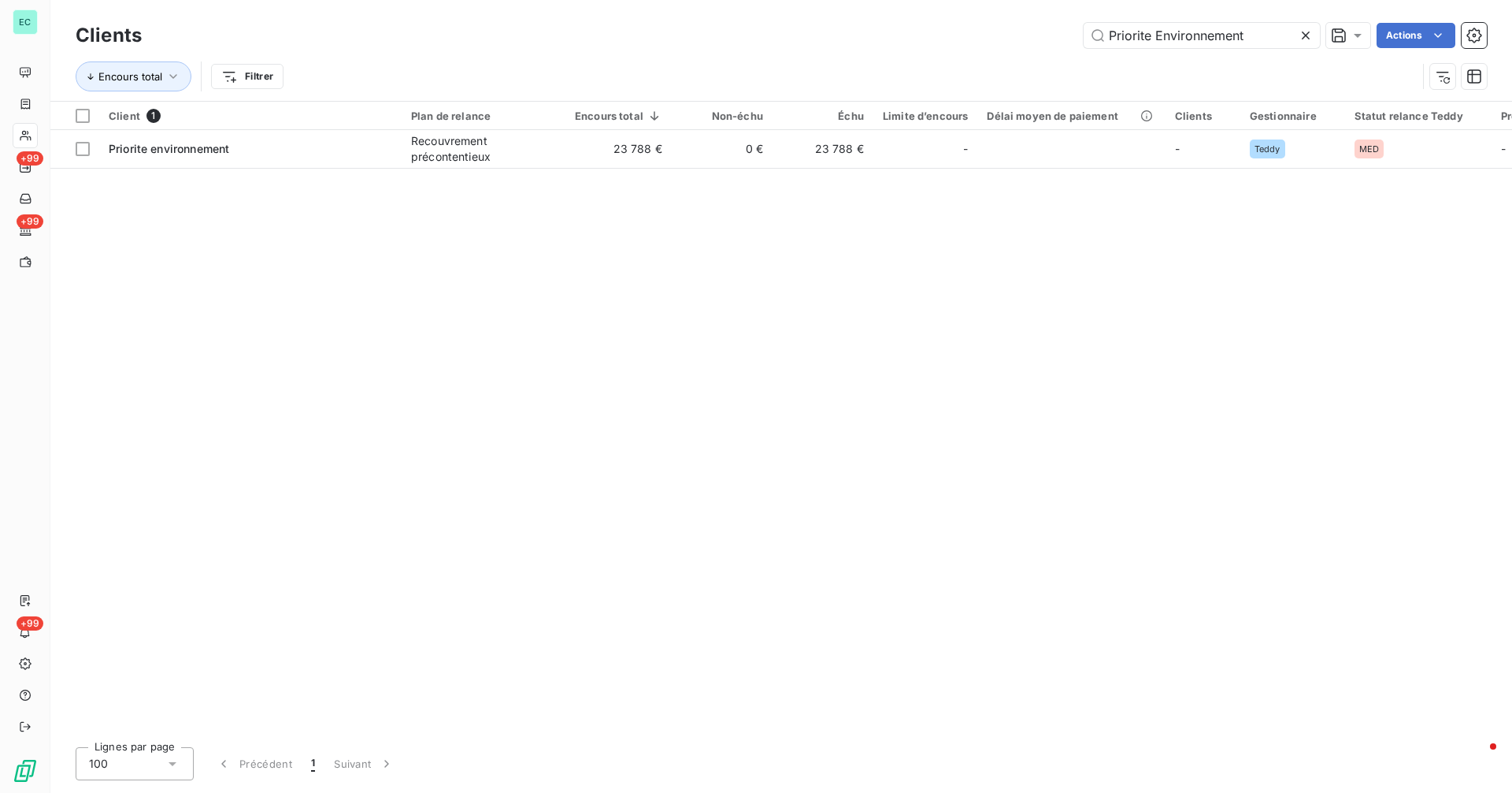
click at [1308, 36] on icon at bounding box center [1305, 35] width 16 height 16
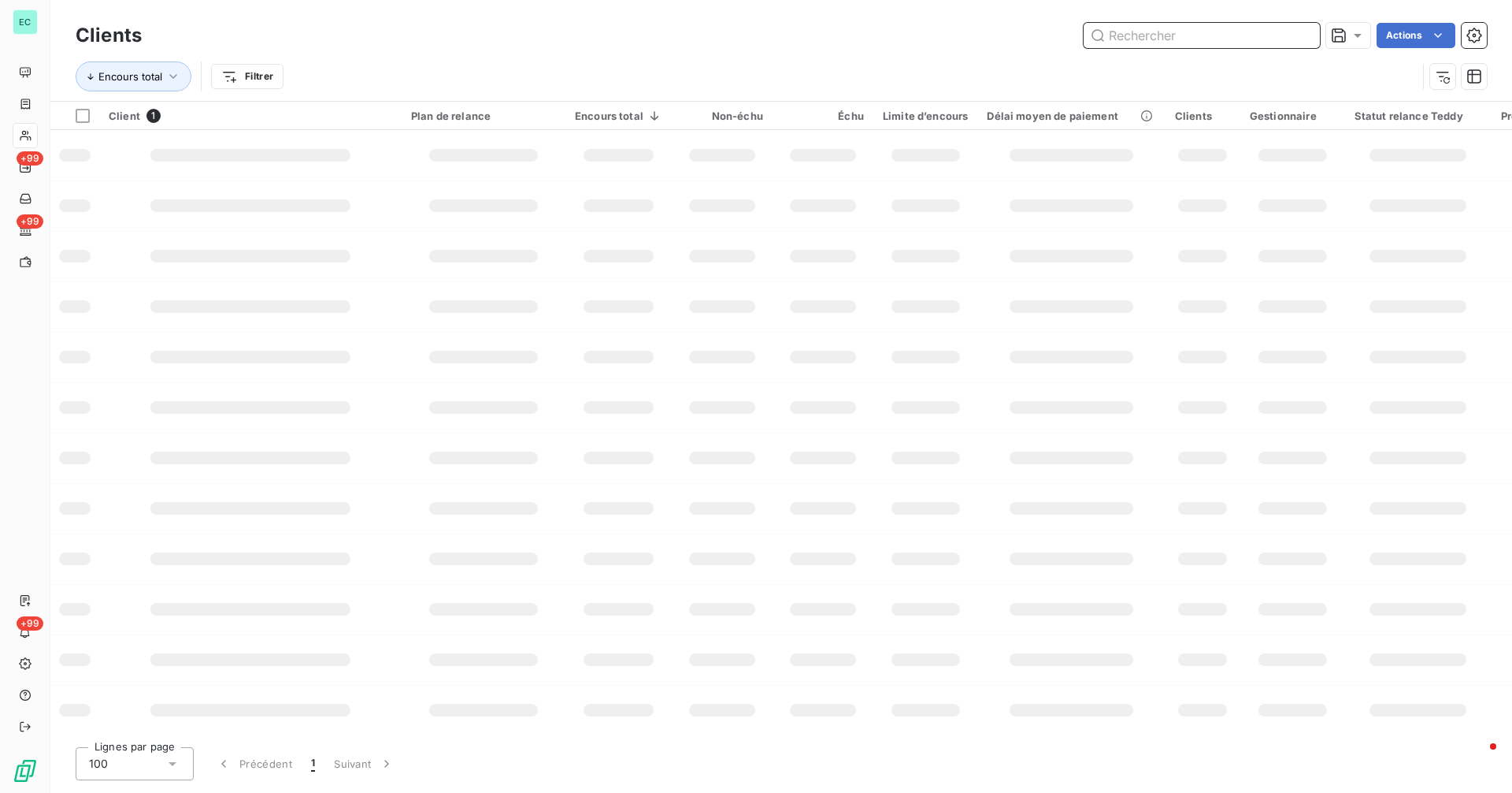
click at [1257, 39] on input "text" at bounding box center [1201, 35] width 236 height 26
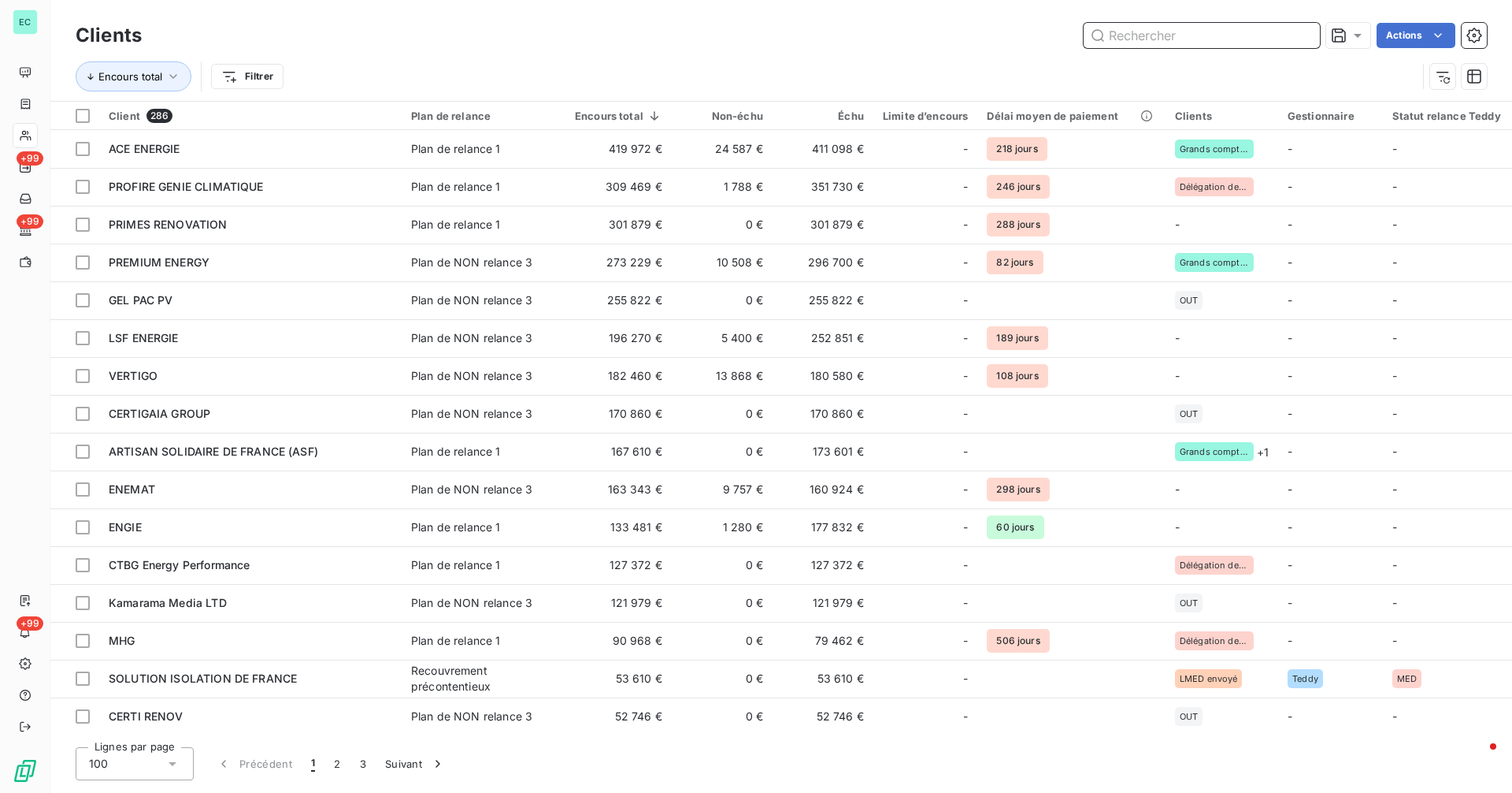
paste input "Cop Solution"
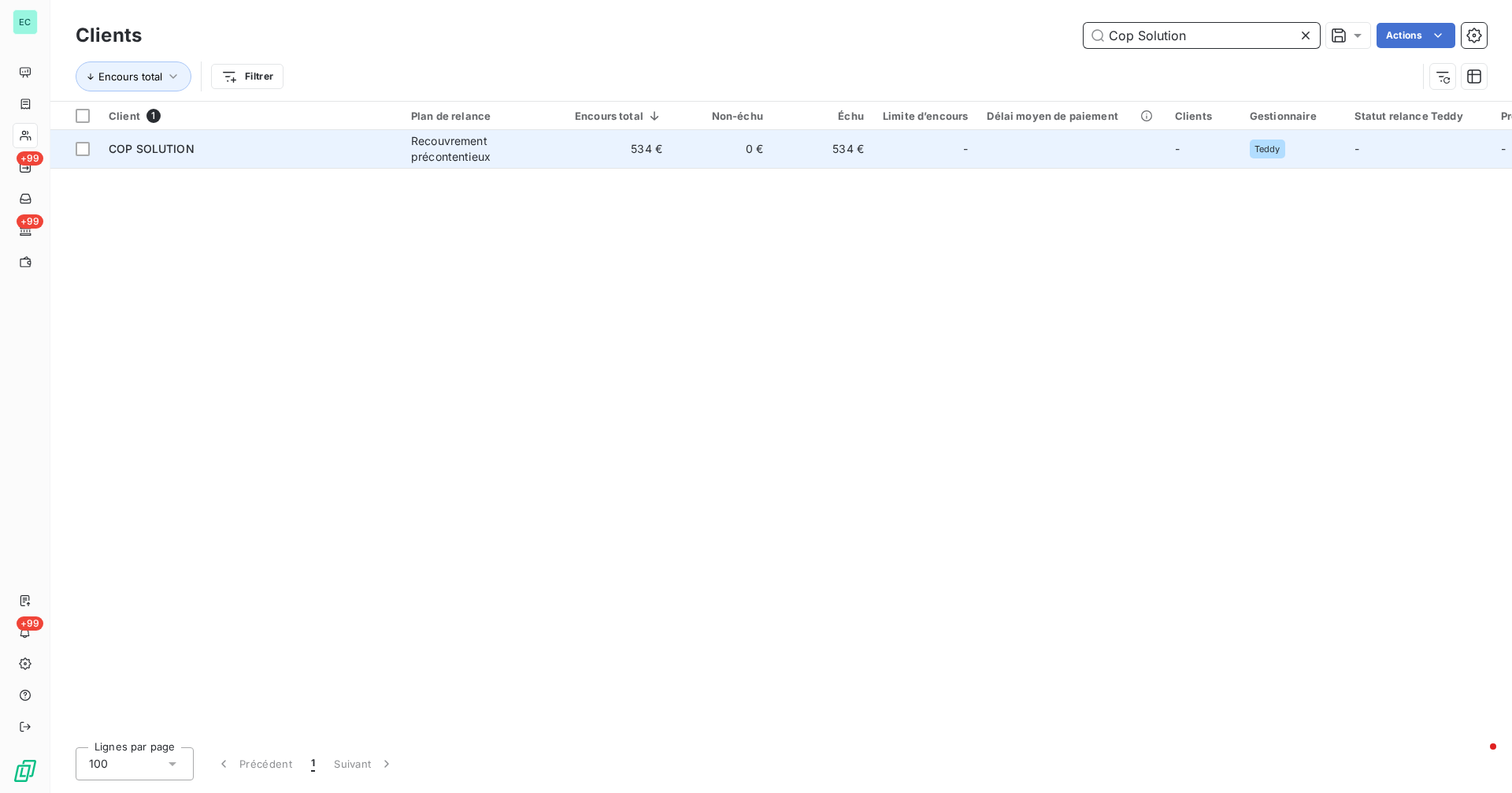
type input "Cop Solution"
click at [827, 146] on td "534 €" at bounding box center [823, 149] width 101 height 38
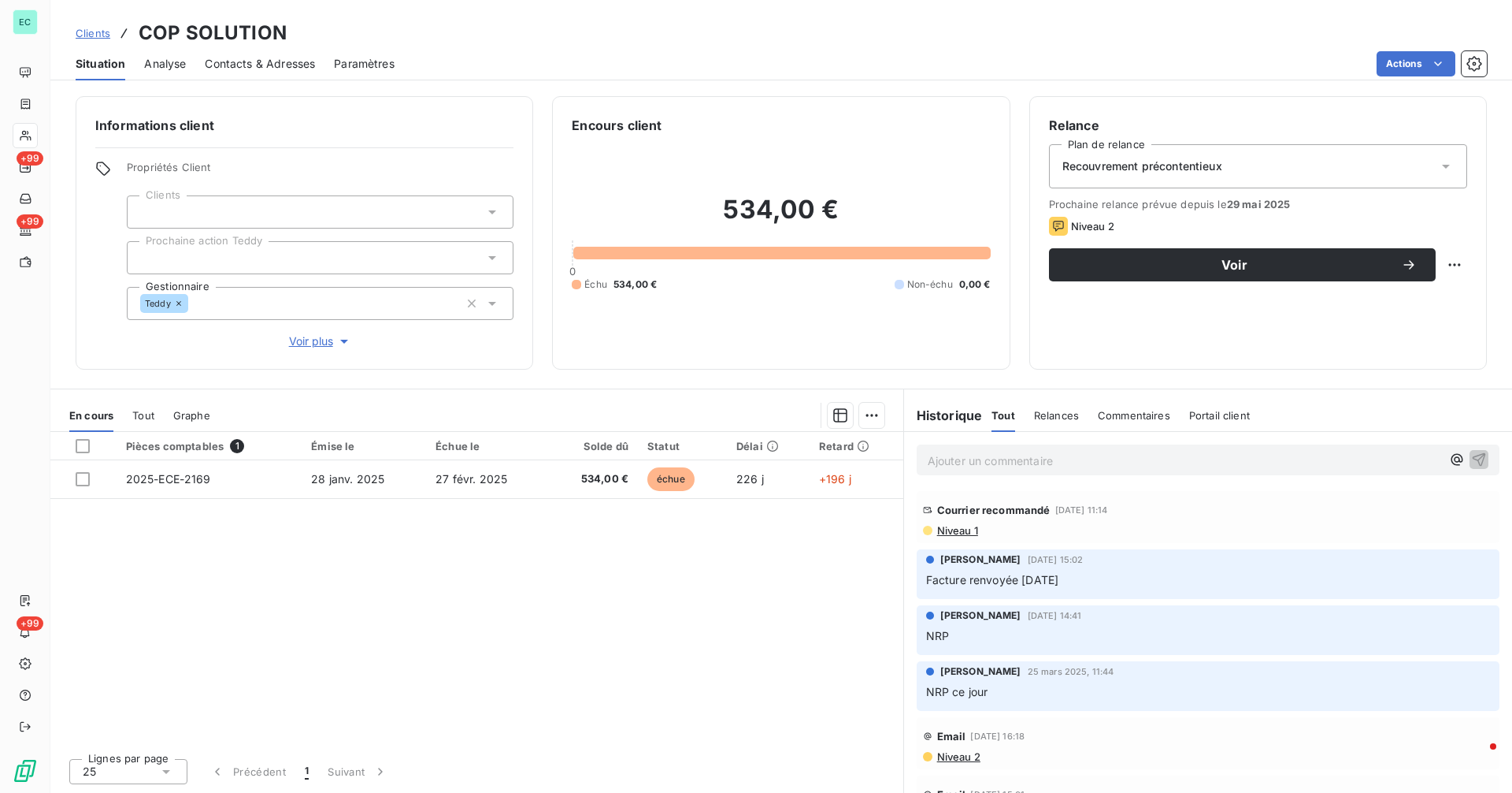
click at [990, 463] on p "Ajouter un commentaire ﻿" at bounding box center [1184, 461] width 513 height 20
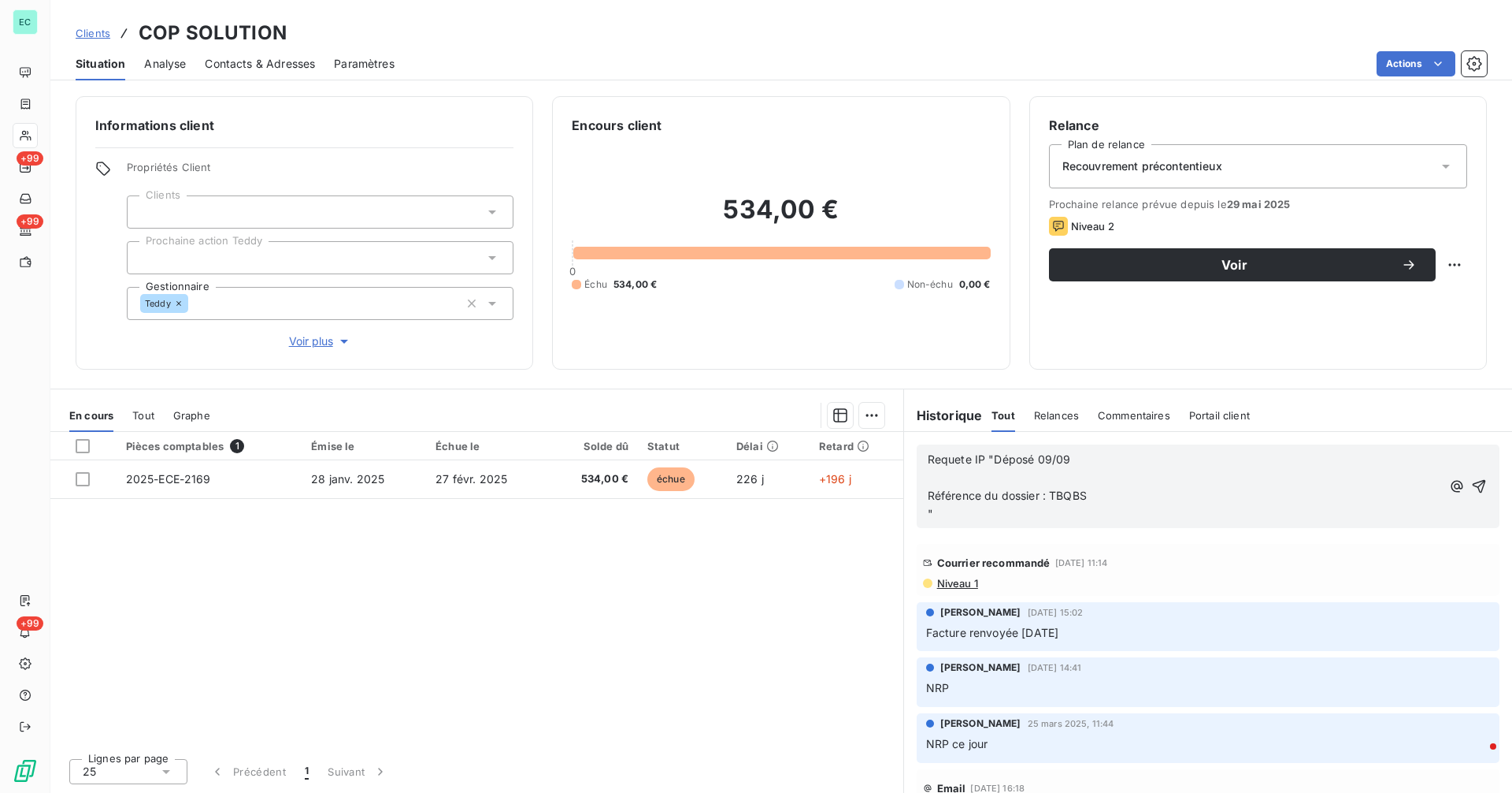
click at [992, 462] on span "Requete IP "Déposé 09/09" at bounding box center [999, 459] width 143 height 13
click at [1473, 486] on icon "button" at bounding box center [1479, 485] width 13 height 13
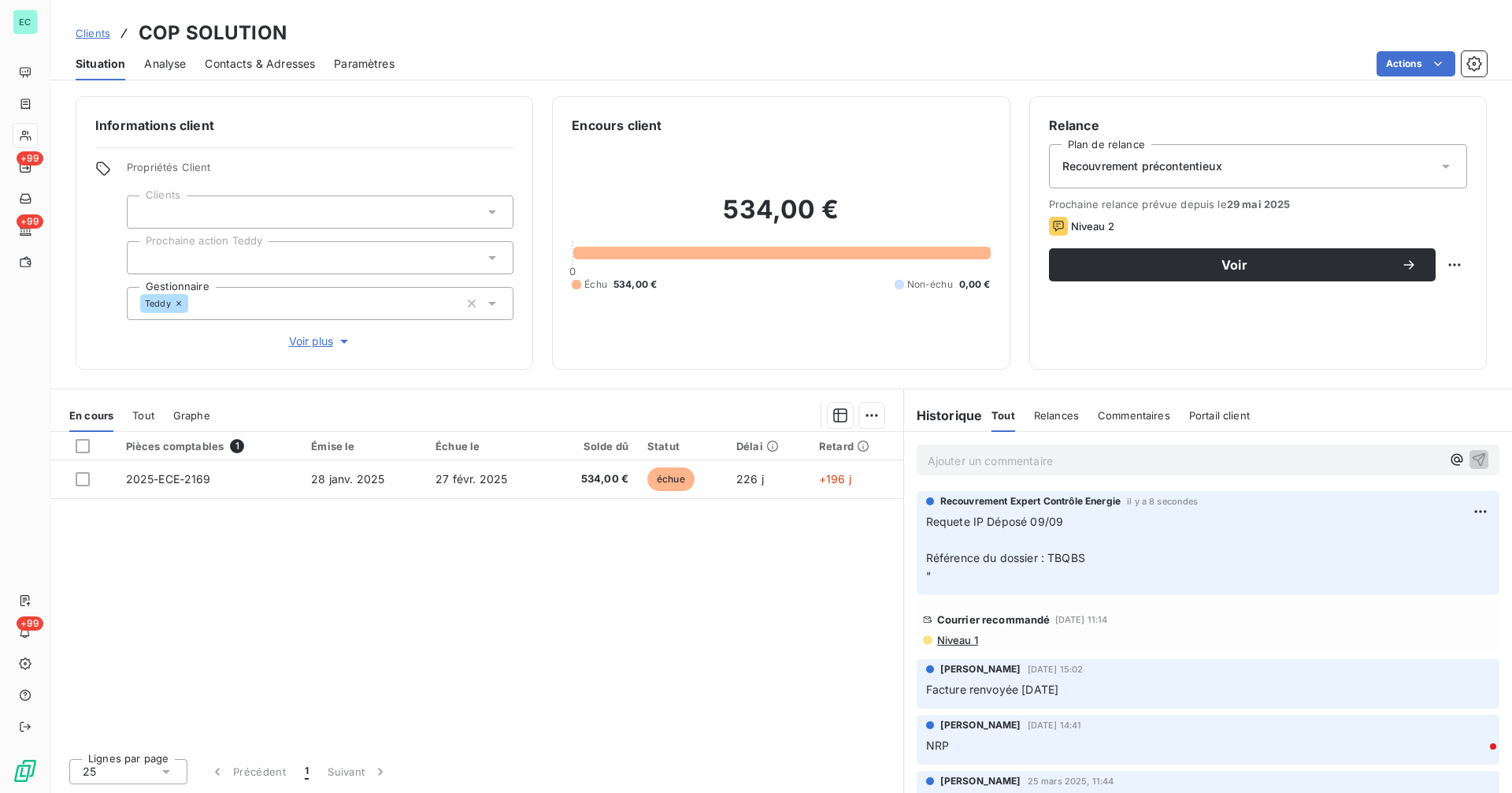
click at [104, 38] on span "Clients" at bounding box center [93, 33] width 35 height 12
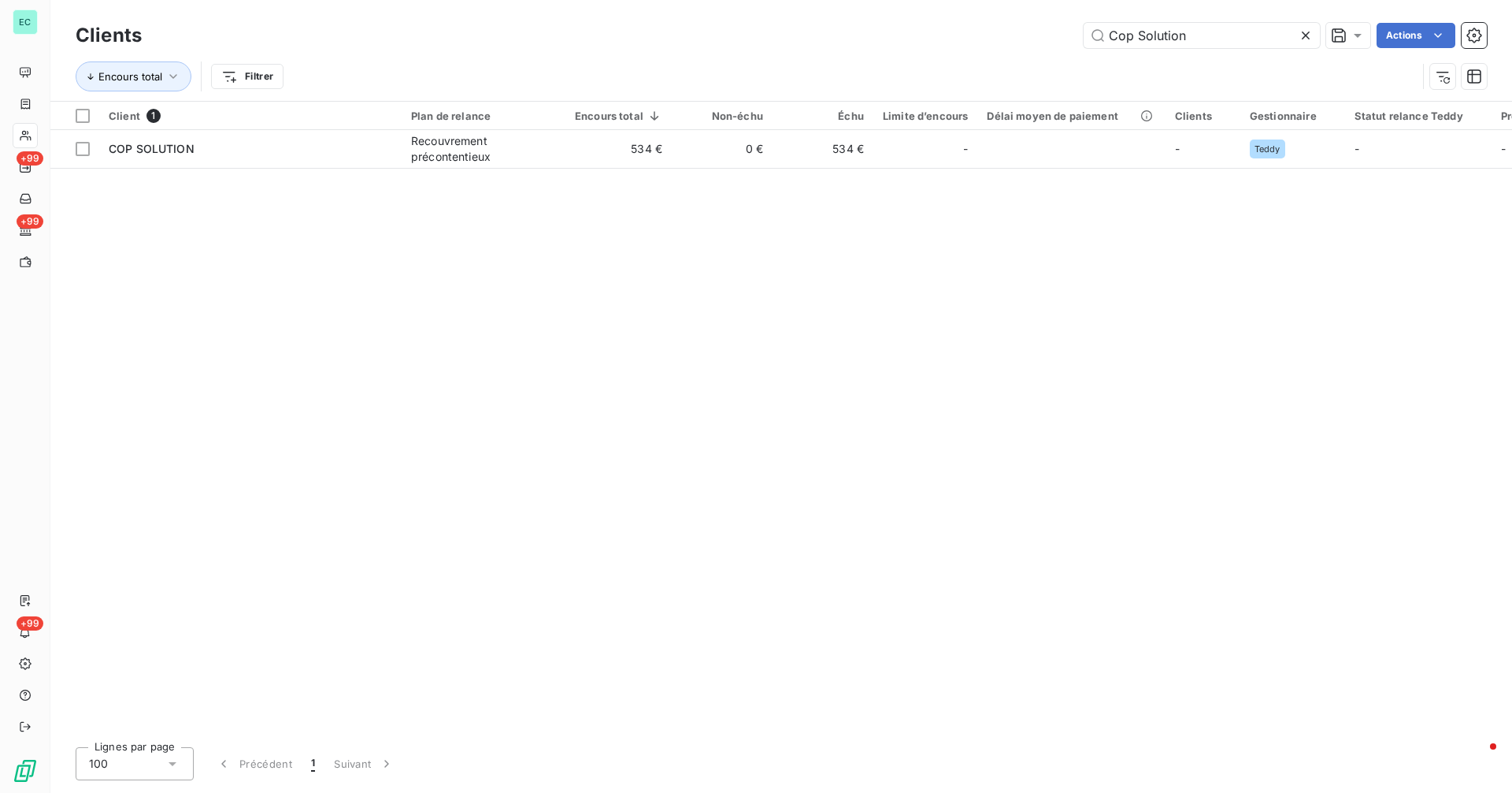
drag, startPoint x: 1239, startPoint y: 37, endPoint x: 926, endPoint y: 47, distance: 313.2
click at [926, 47] on div "Cop Solution Actions" at bounding box center [823, 35] width 1326 height 26
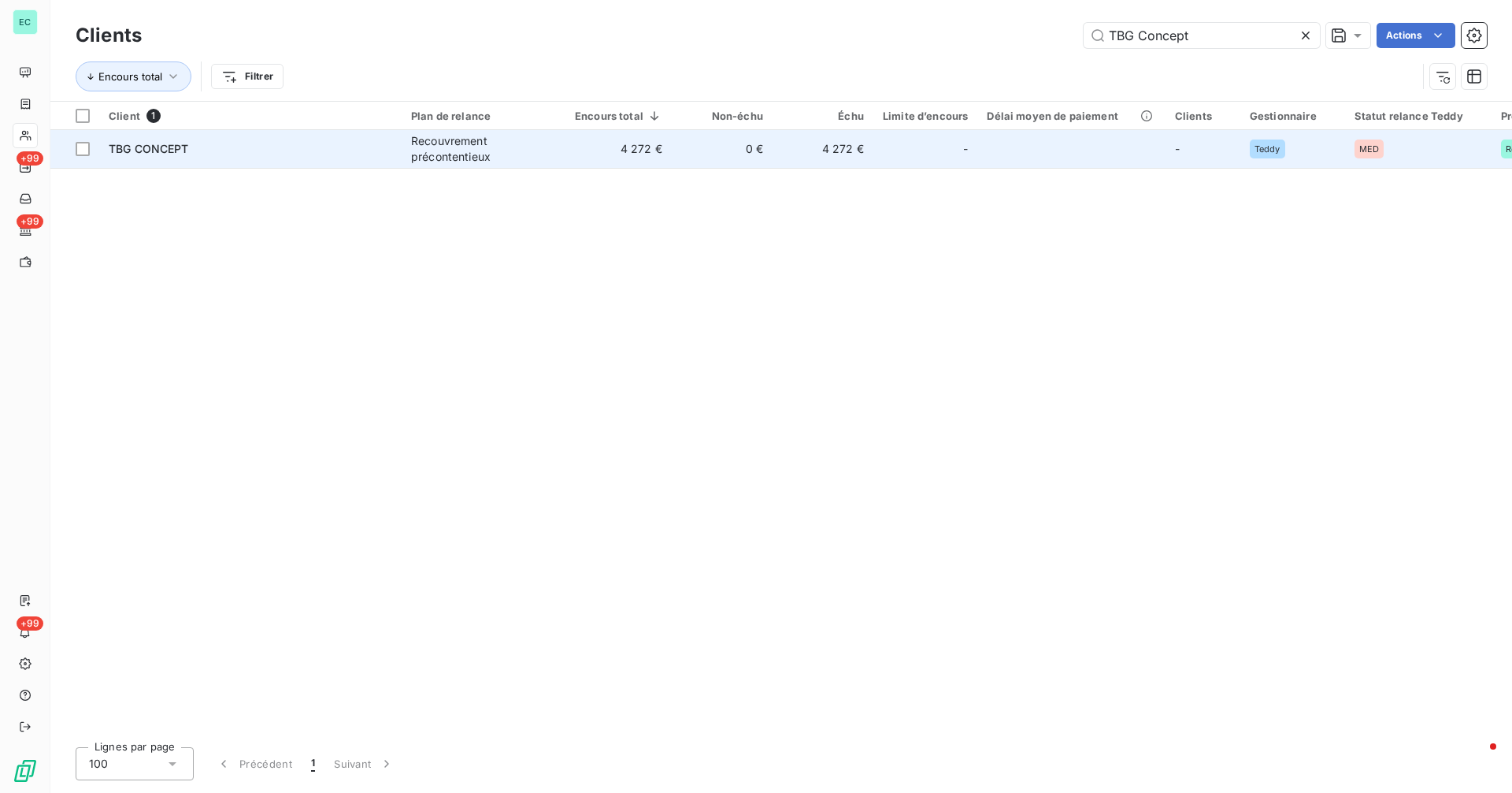
type input "TBG Concept"
click at [704, 153] on td "0 €" at bounding box center [722, 149] width 101 height 38
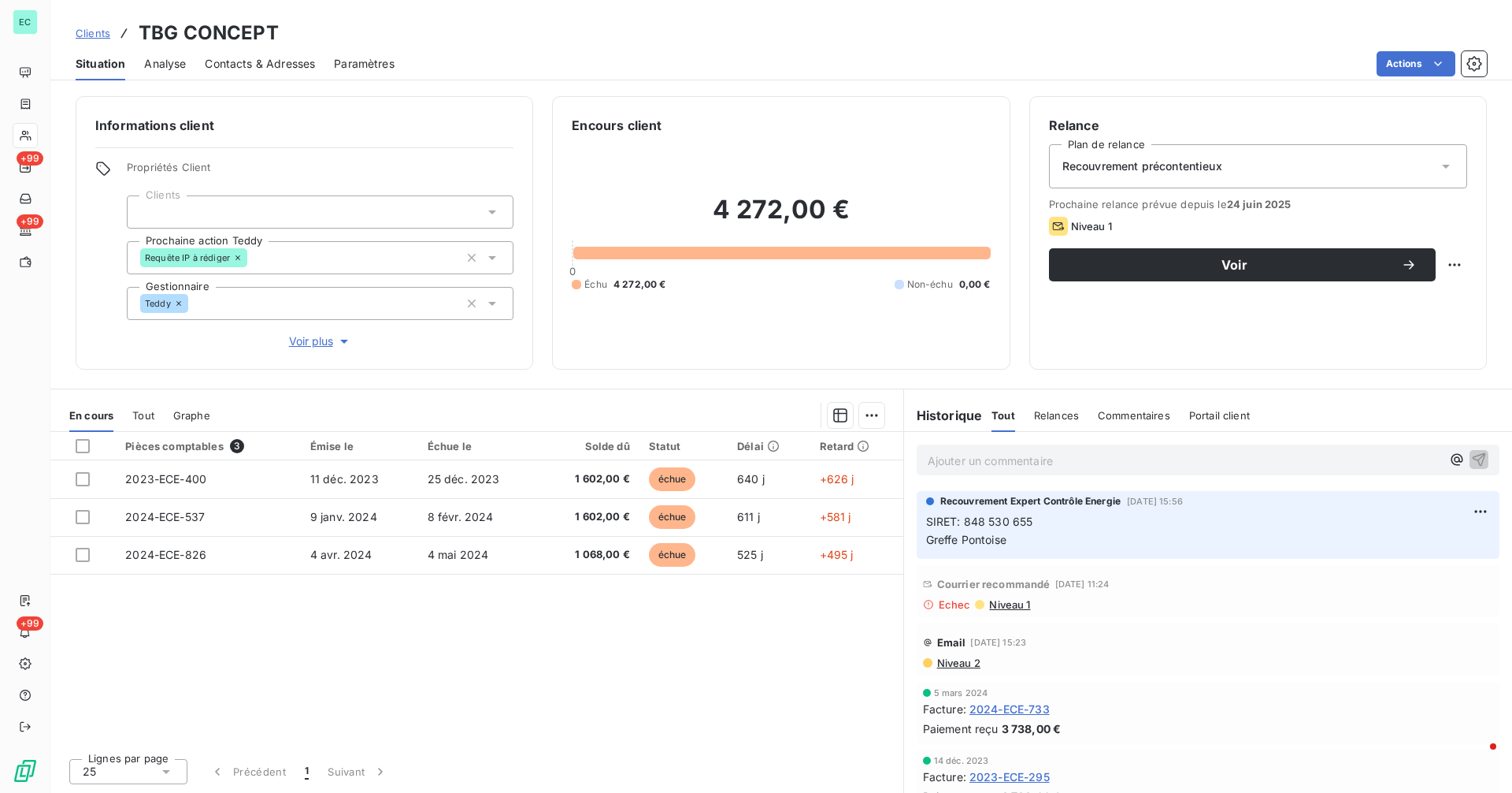
click at [1063, 458] on p "Ajouter un commentaire ﻿" at bounding box center [1184, 461] width 513 height 20
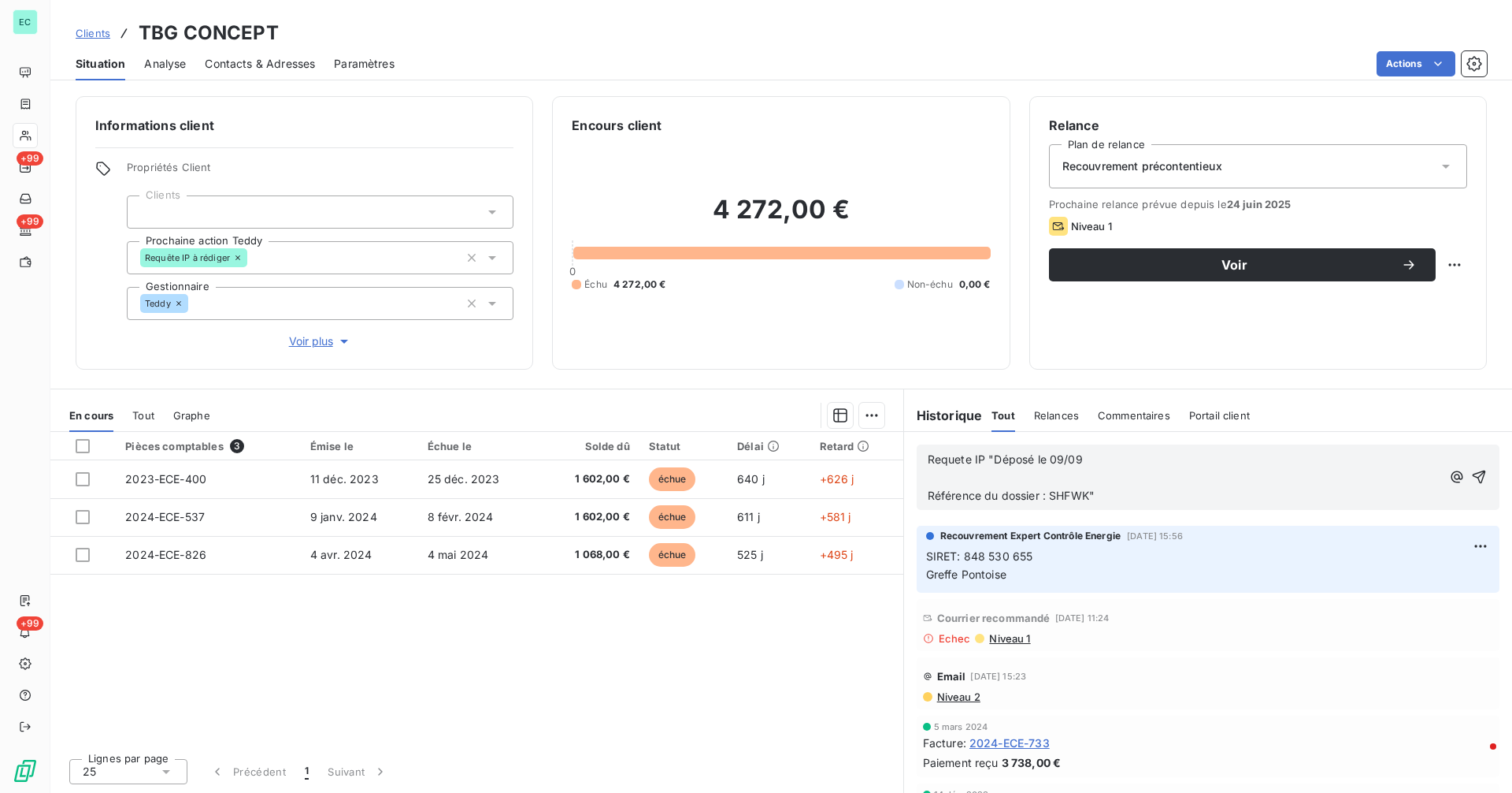
click at [1002, 457] on span "Requete IP "Déposé le 09/09" at bounding box center [1005, 459] width 155 height 13
click at [994, 461] on span "Requete IP "Déposé le 09/09" at bounding box center [1005, 459] width 155 height 13
click at [1471, 472] on icon "button" at bounding box center [1478, 476] width 16 height 16
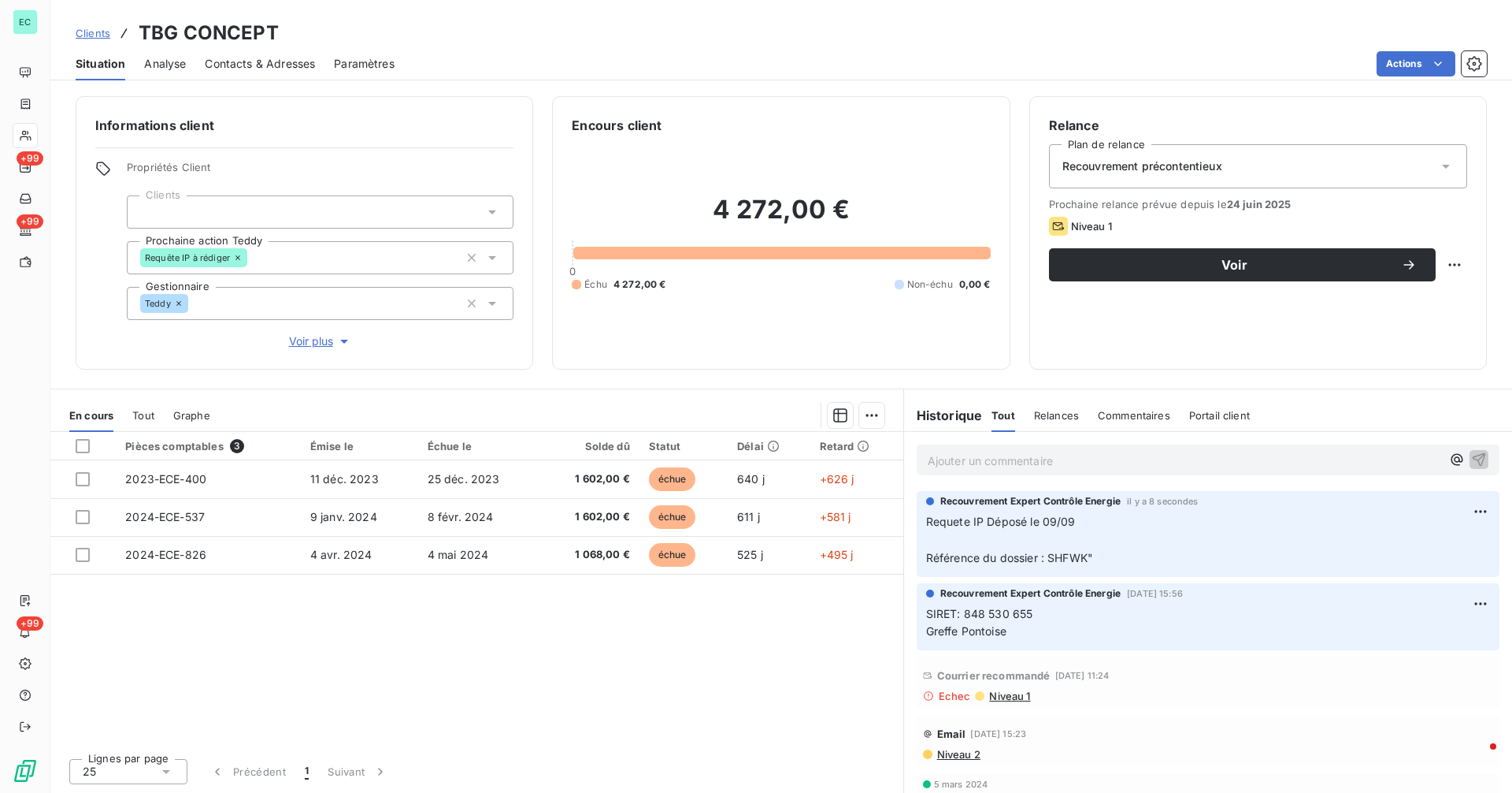
click at [94, 33] on span "Clients" at bounding box center [93, 33] width 35 height 12
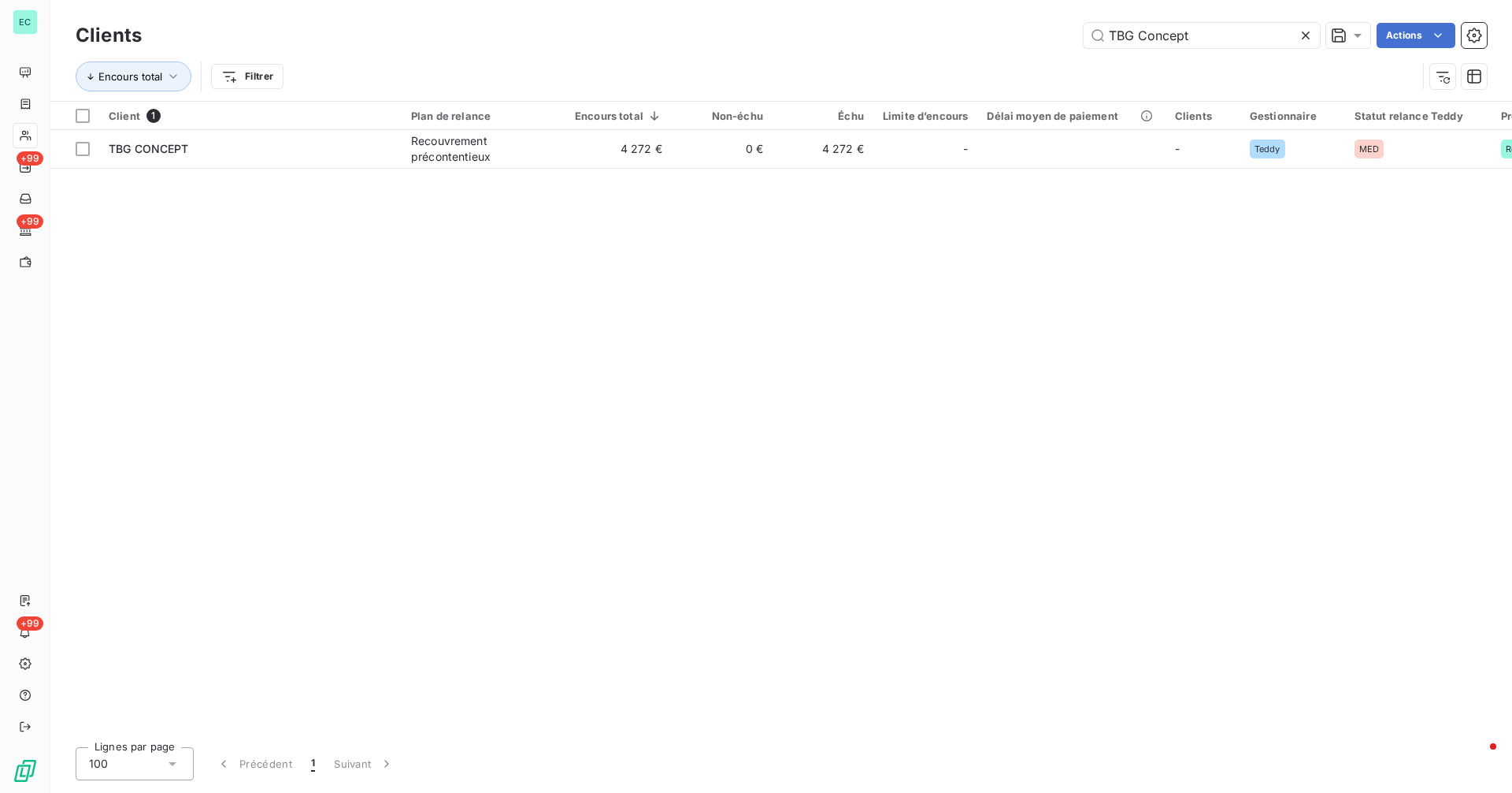
drag, startPoint x: 1227, startPoint y: 30, endPoint x: 980, endPoint y: 43, distance: 247.3
click at [980, 43] on div "TBG Concept Actions" at bounding box center [823, 35] width 1326 height 26
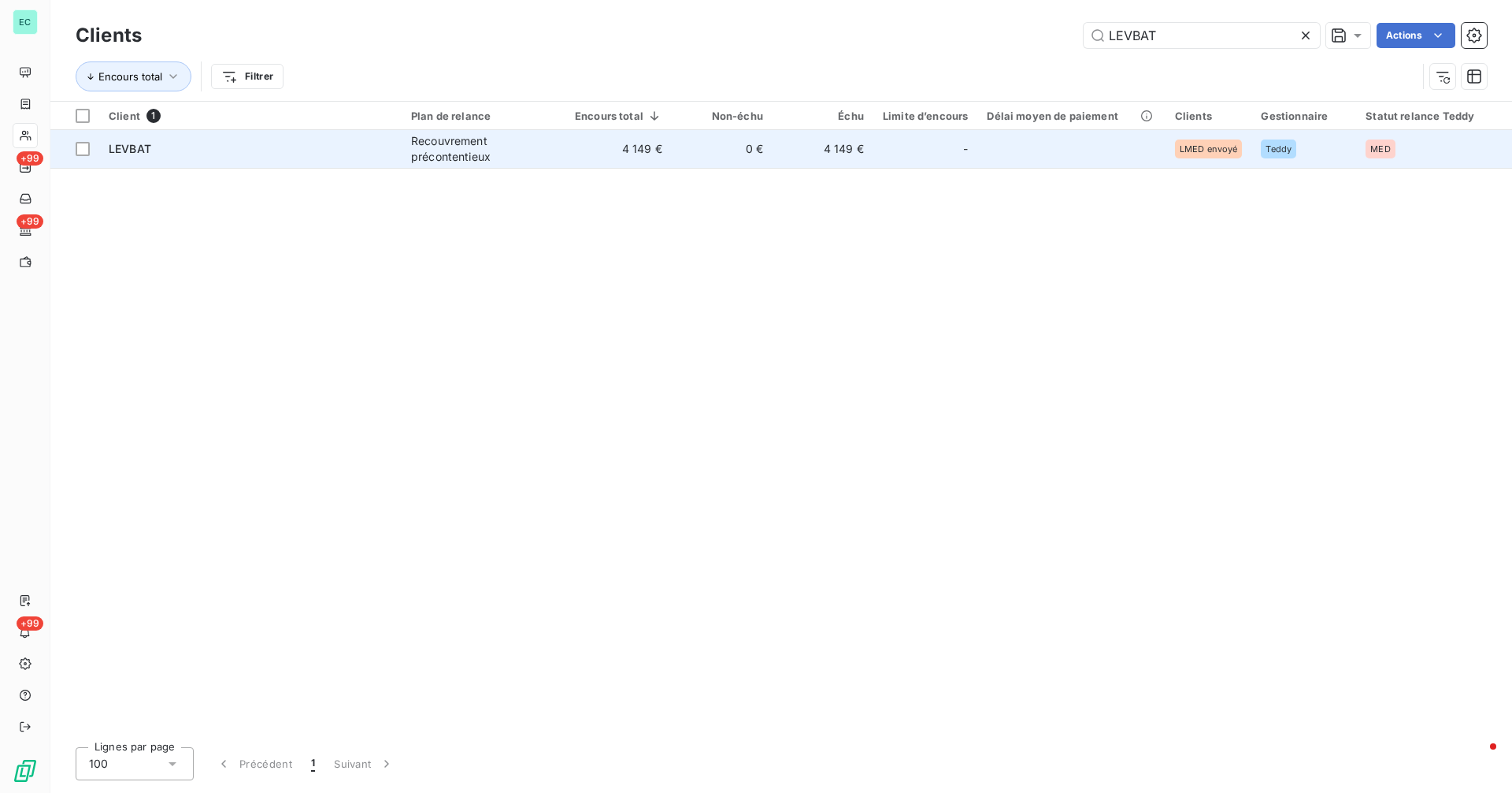
type input "LEVBAT"
click at [622, 159] on td "4 149 €" at bounding box center [618, 149] width 106 height 38
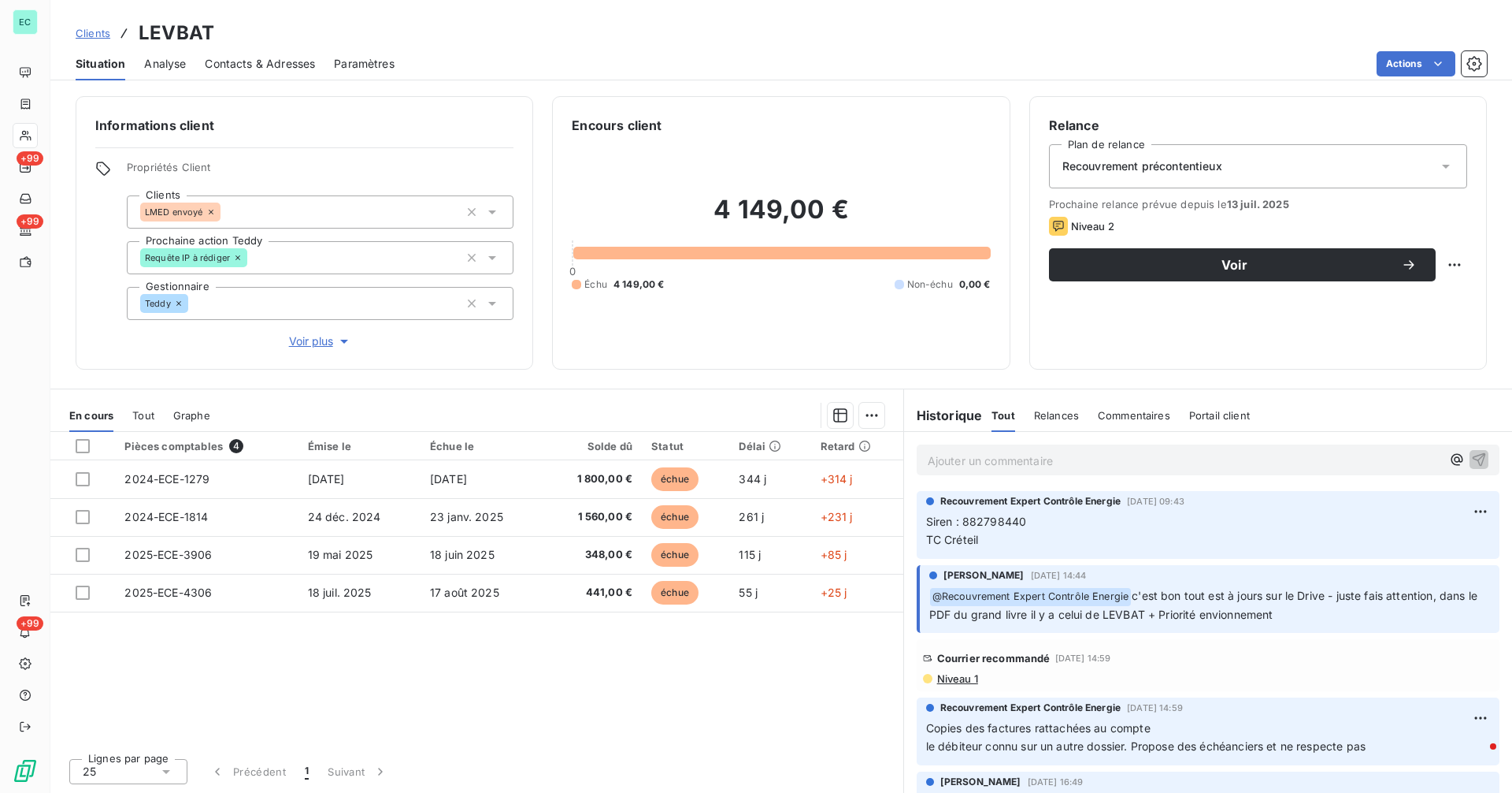
click at [284, 63] on span "Contacts & Adresses" at bounding box center [260, 63] width 110 height 16
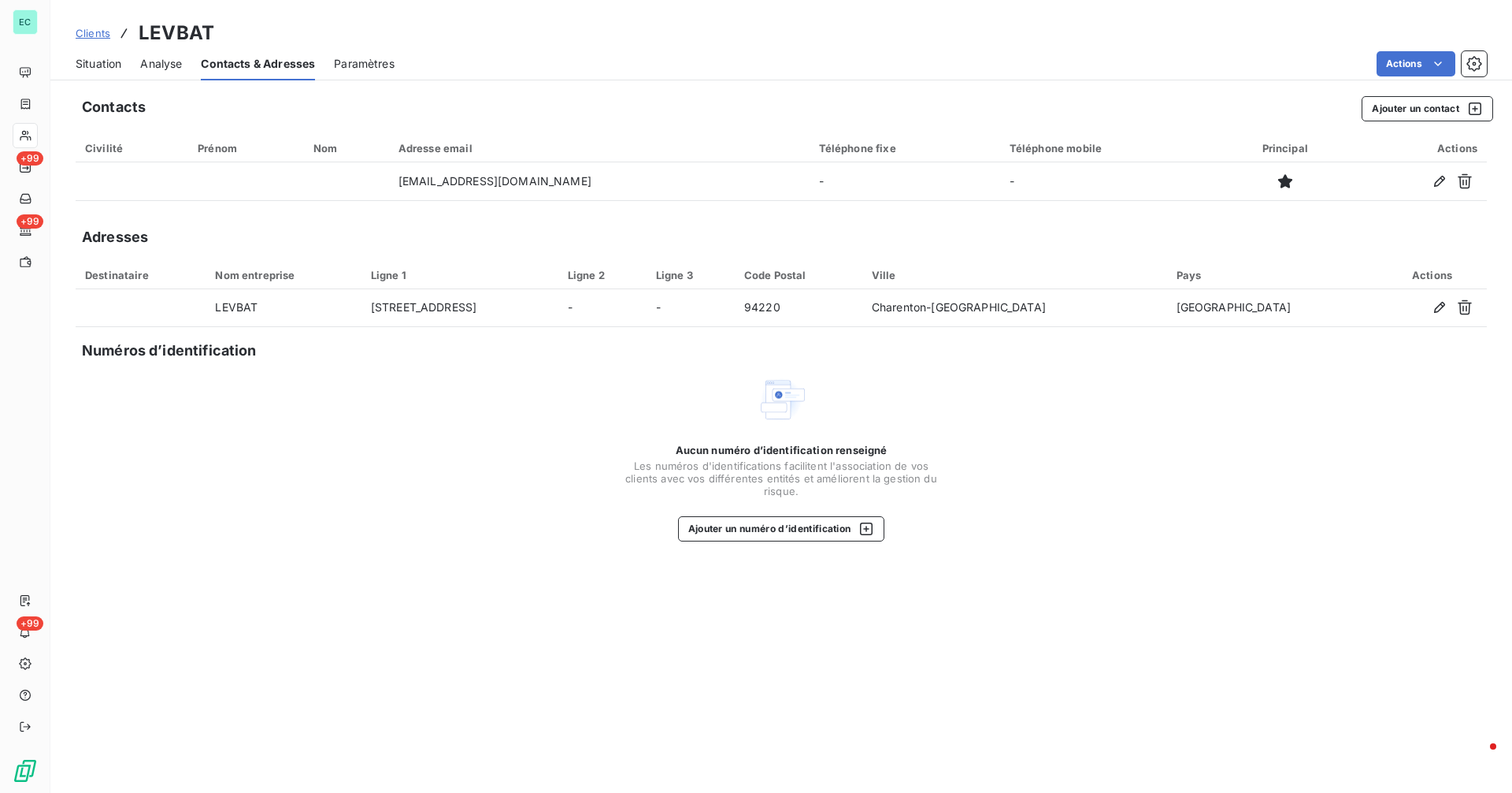
click at [97, 58] on span "Situation" at bounding box center [99, 63] width 46 height 16
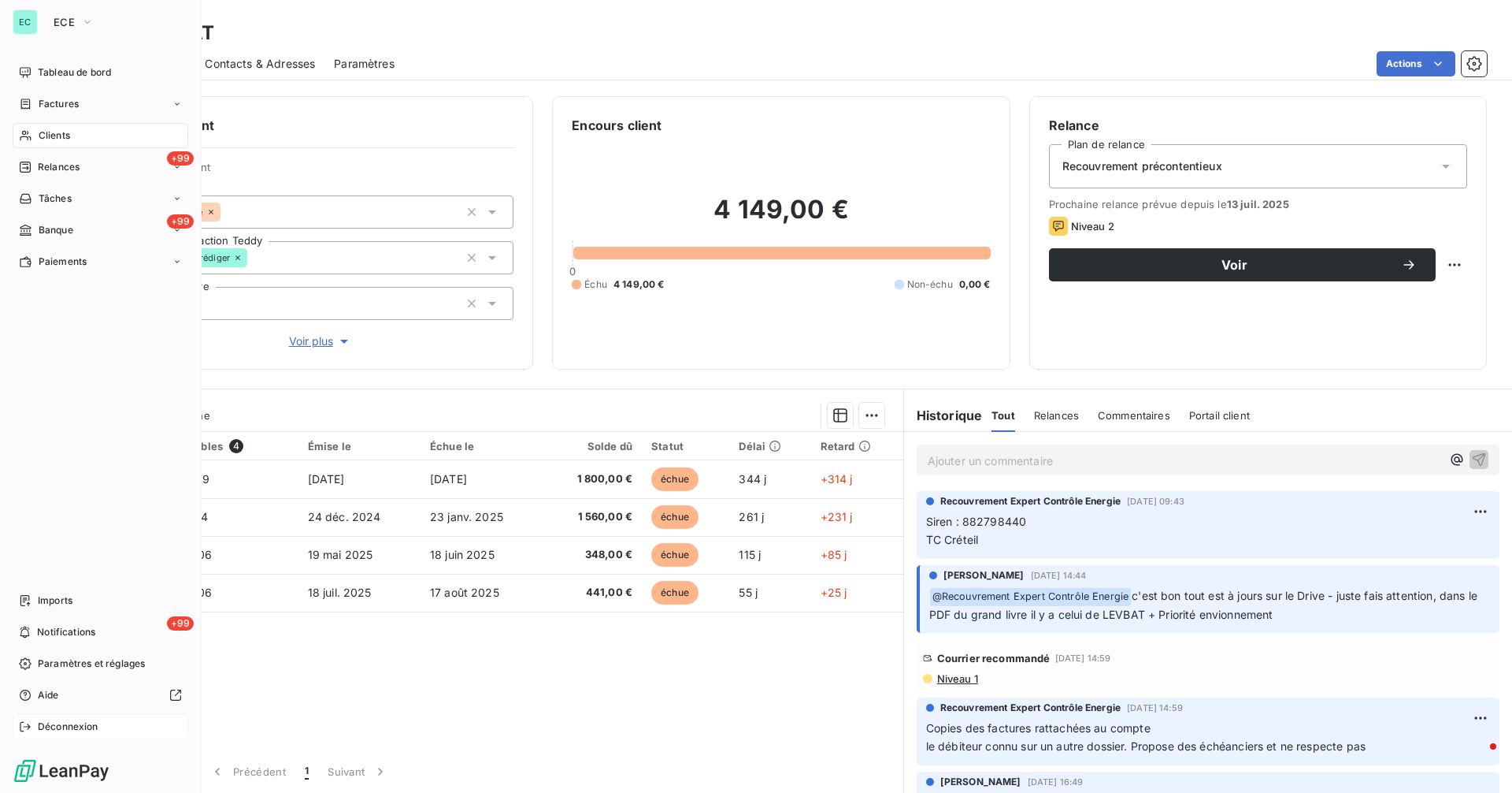
click at [58, 731] on span "Déconnexion" at bounding box center [68, 726] width 61 height 14
